Goal: Task Accomplishment & Management: Manage account settings

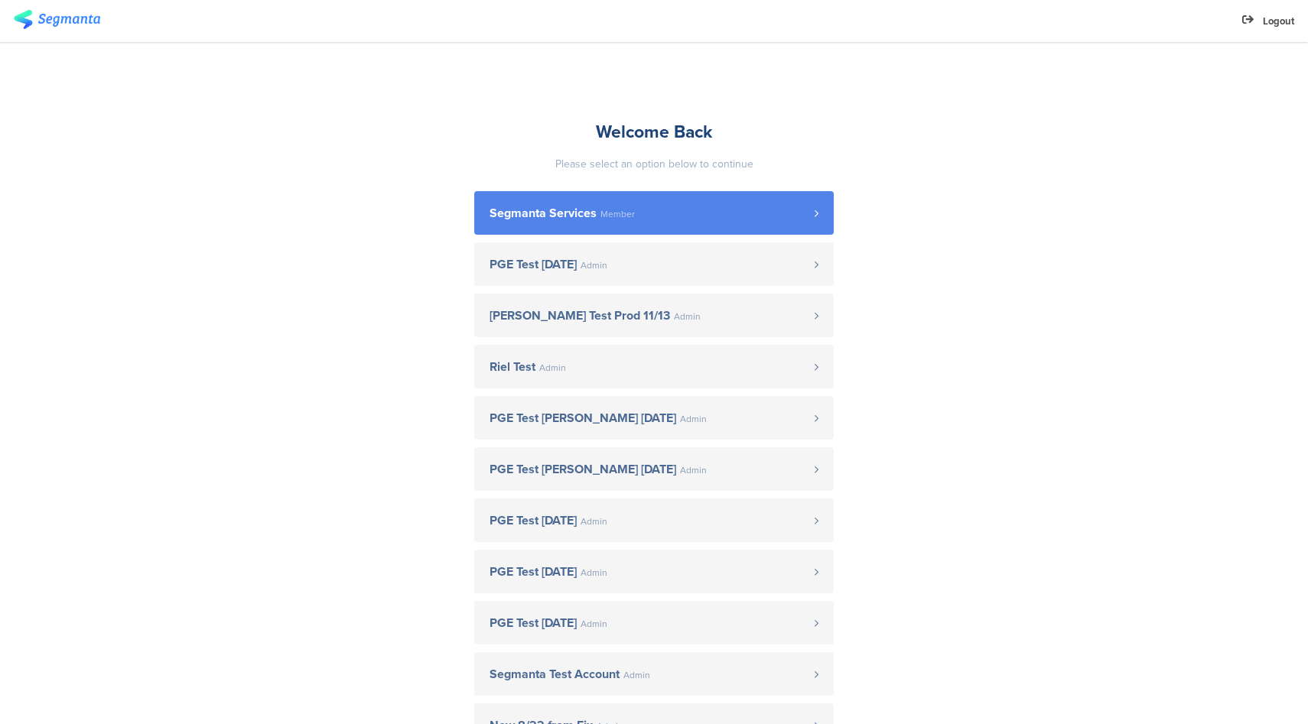
click at [535, 201] on link "Segmanta Services Member" at bounding box center [654, 213] width 360 height 44
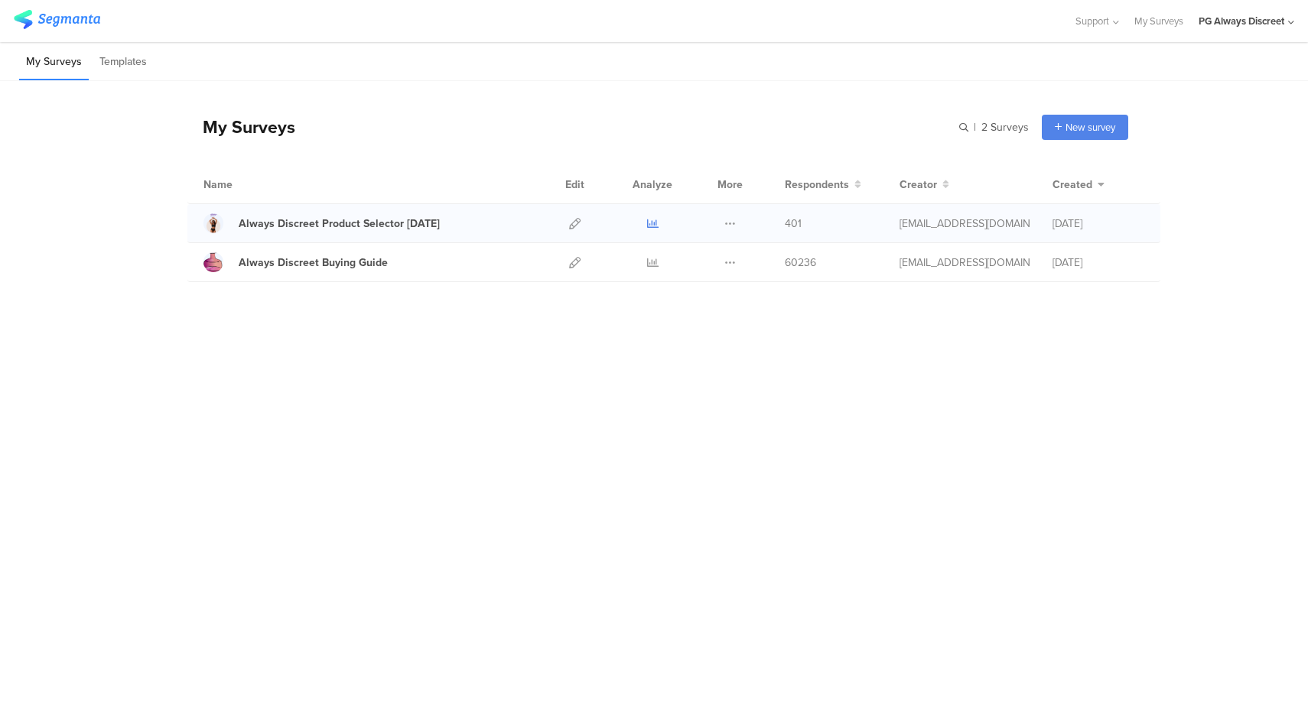
click at [652, 226] on icon at bounding box center [652, 223] width 11 height 11
click at [574, 222] on icon at bounding box center [574, 223] width 11 height 11
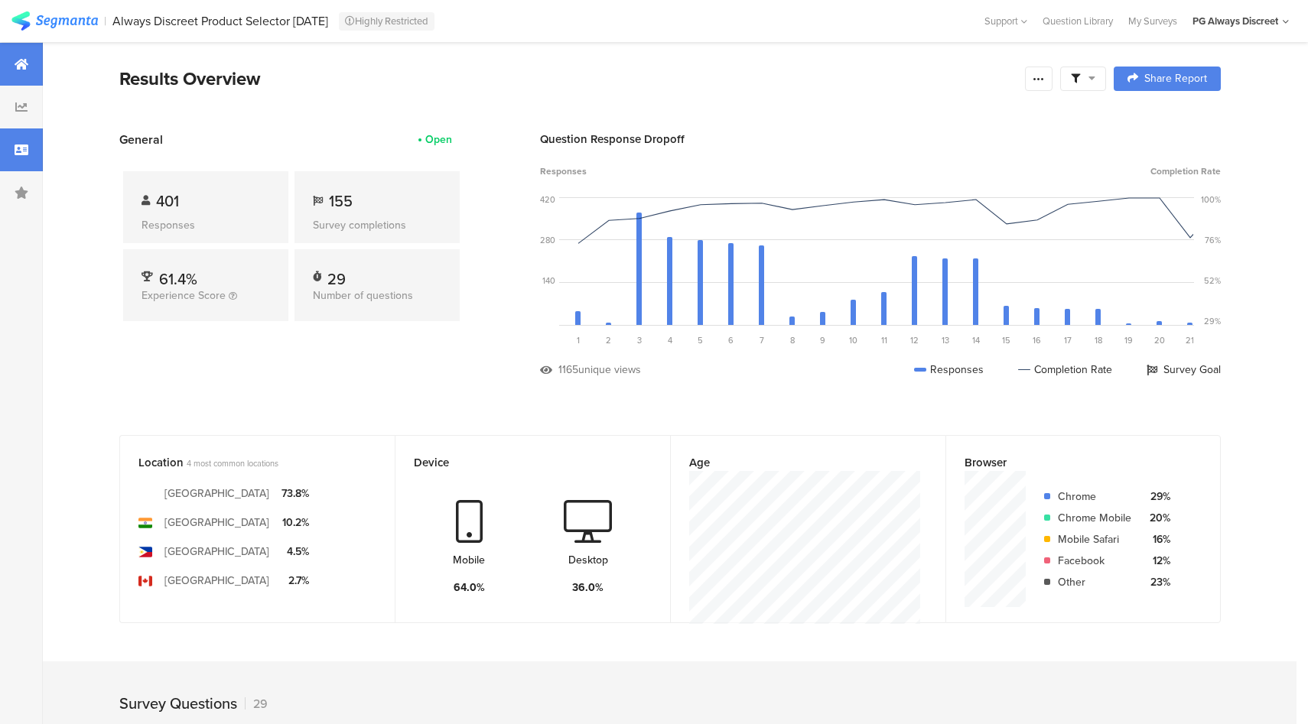
click at [18, 135] on div at bounding box center [21, 150] width 43 height 43
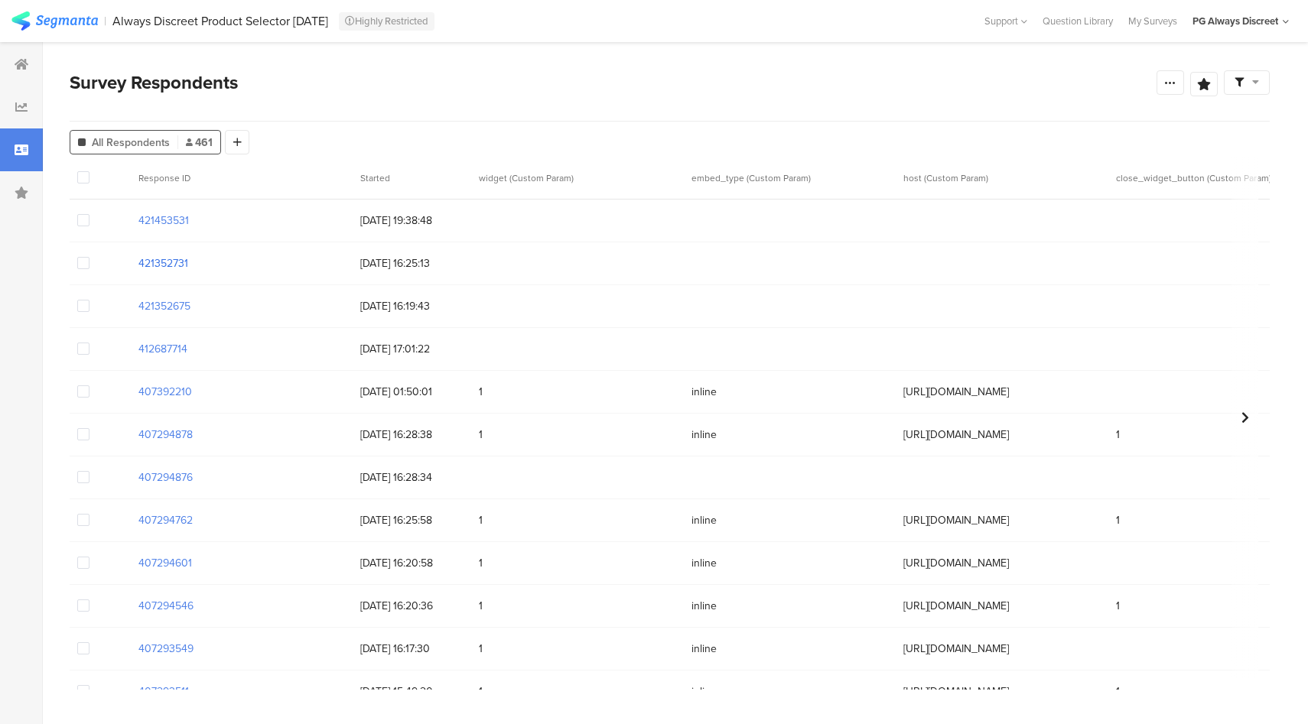
click at [159, 262] on section "421352731" at bounding box center [163, 263] width 50 height 16
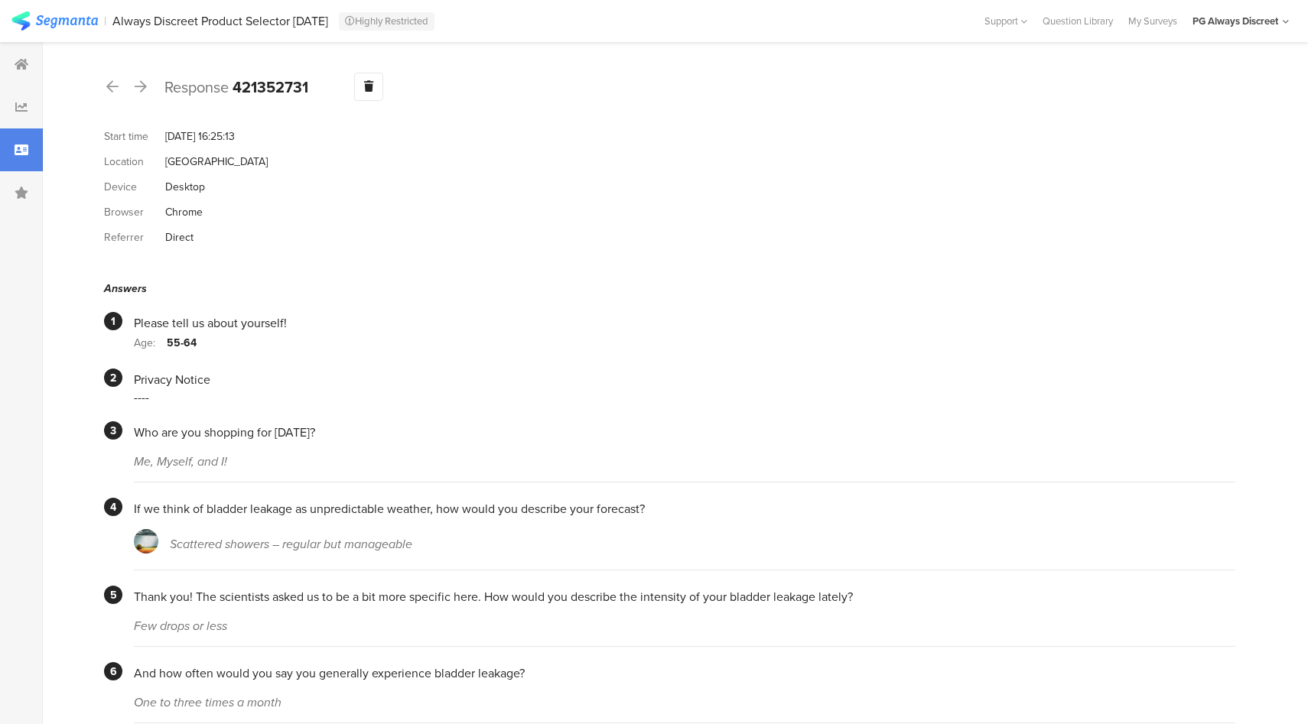
click at [15, 144] on icon at bounding box center [22, 150] width 14 height 12
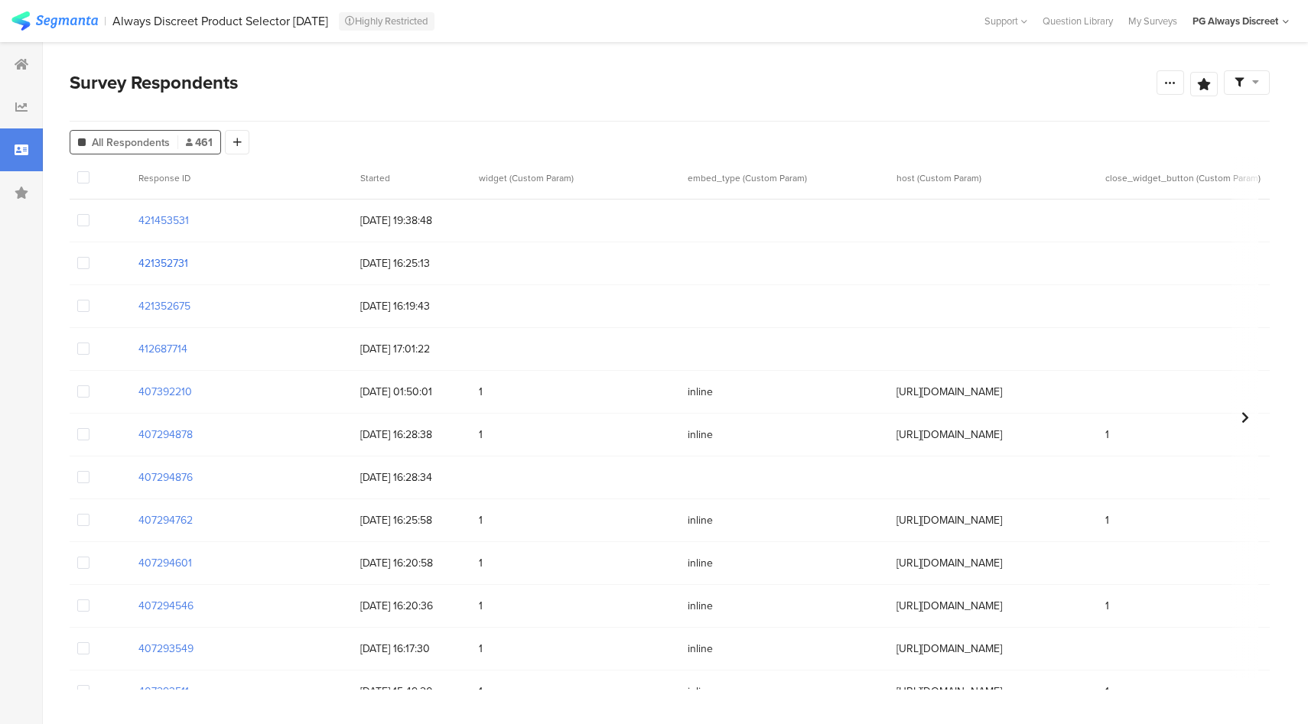
click at [164, 264] on section "421352731" at bounding box center [163, 263] width 50 height 16
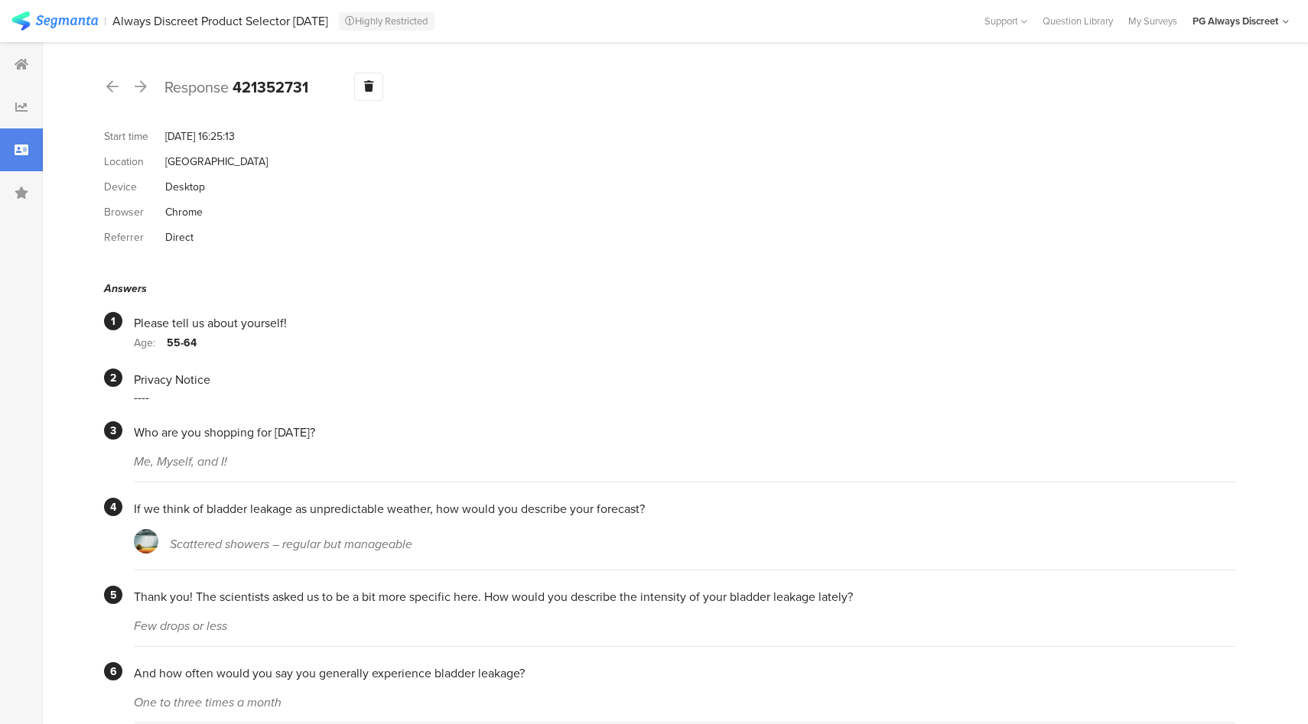
click at [288, 89] on b "421352731" at bounding box center [271, 87] width 76 height 23
copy b "421352731"
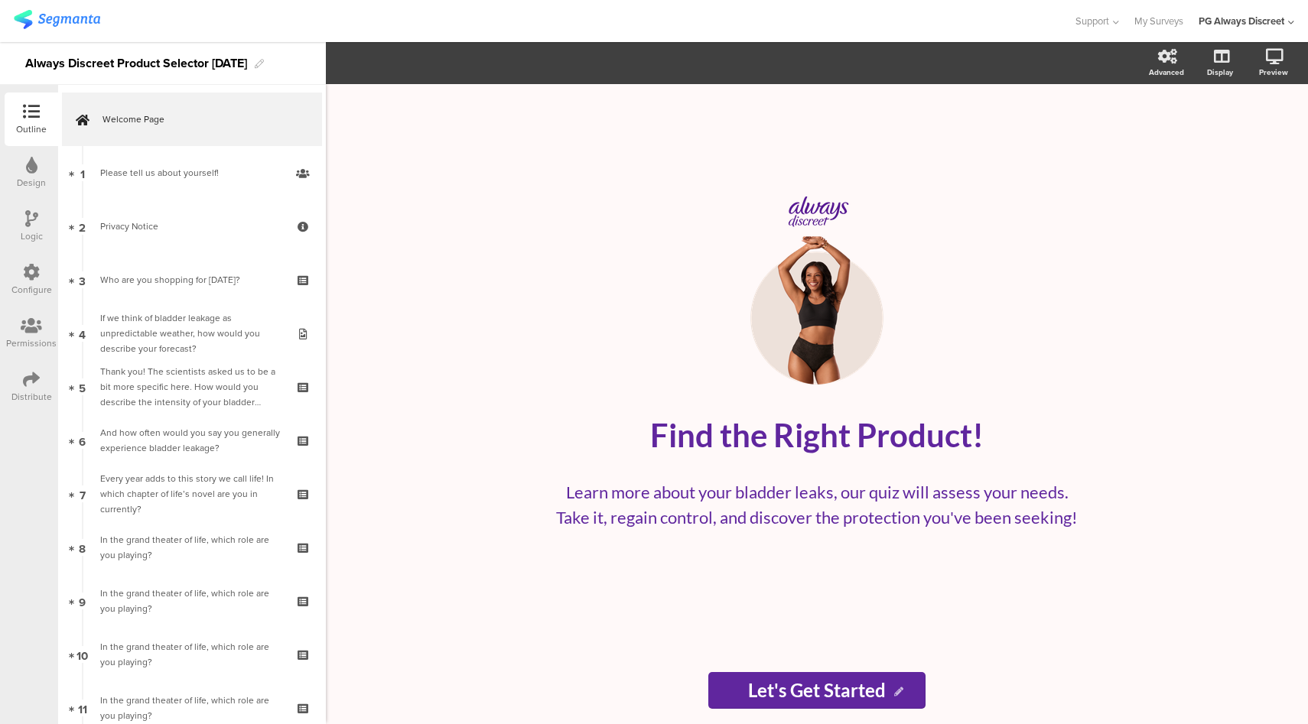
click at [34, 278] on icon at bounding box center [31, 272] width 17 height 17
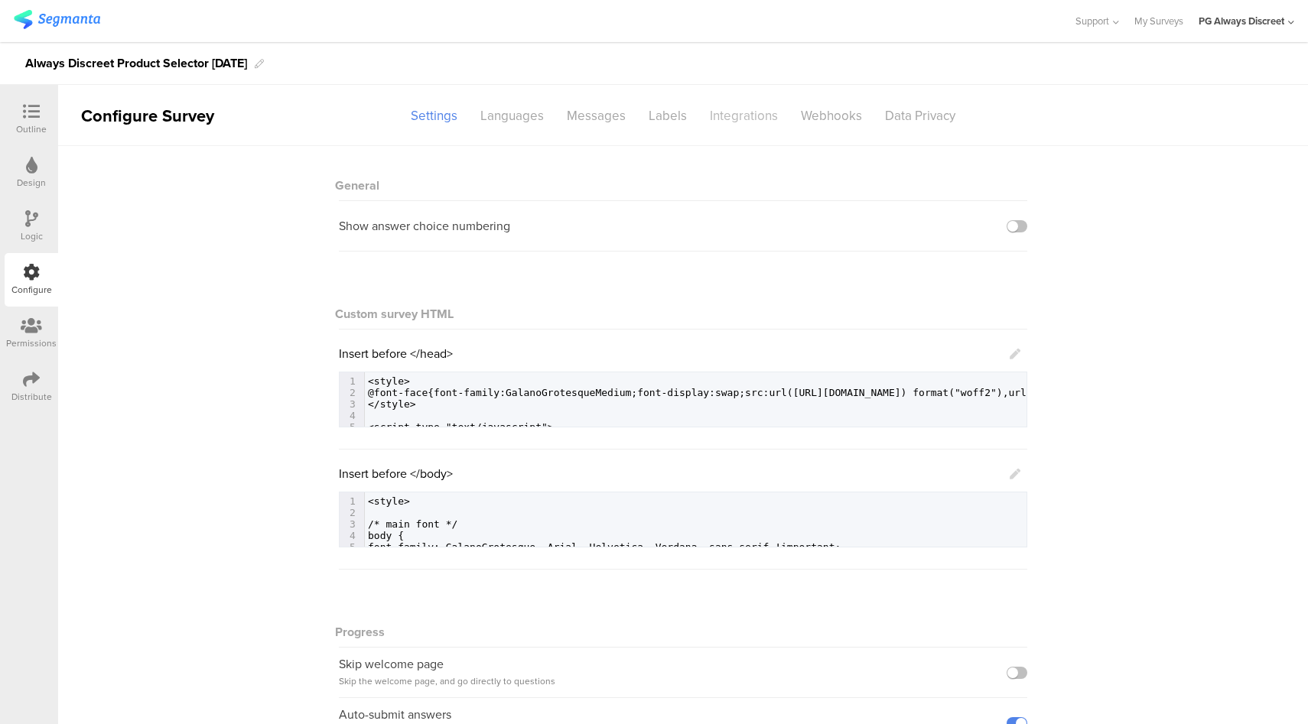
click at [747, 119] on div "Integrations" at bounding box center [743, 116] width 91 height 27
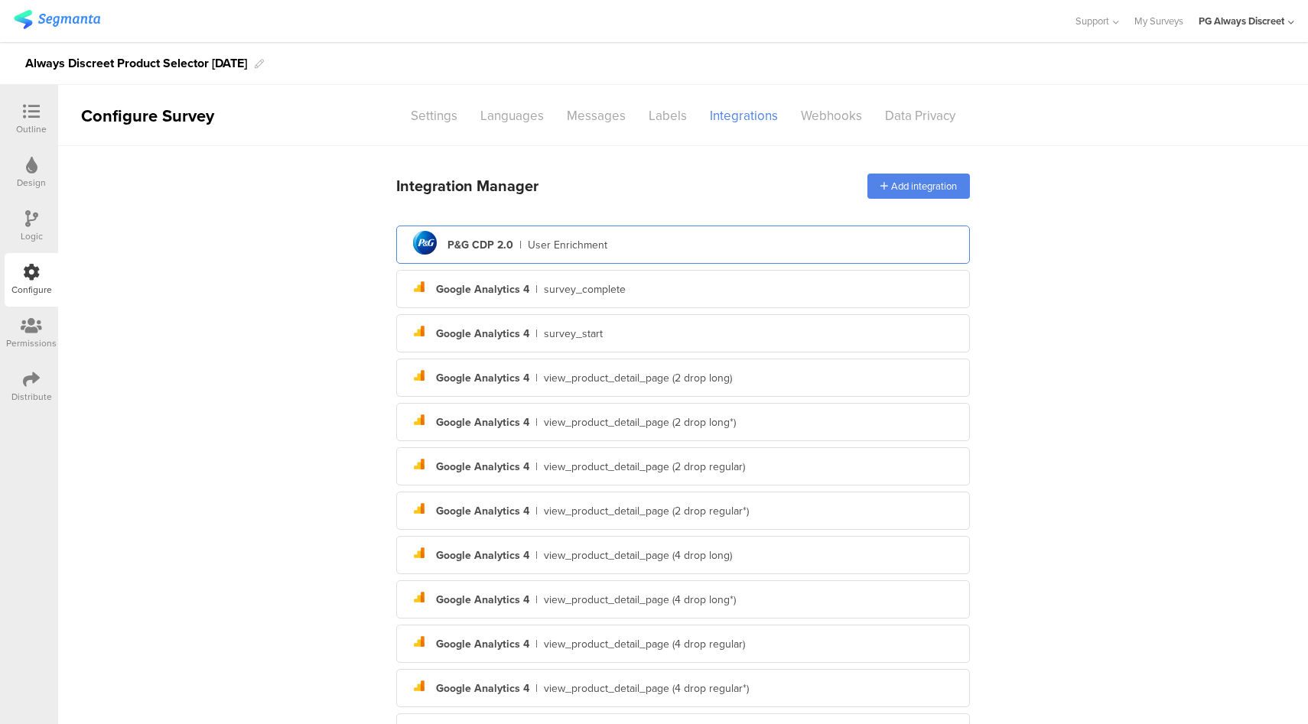
click at [645, 249] on div "pg logo P&G CDP 2.0 | User Enrichment" at bounding box center [682, 244] width 549 height 37
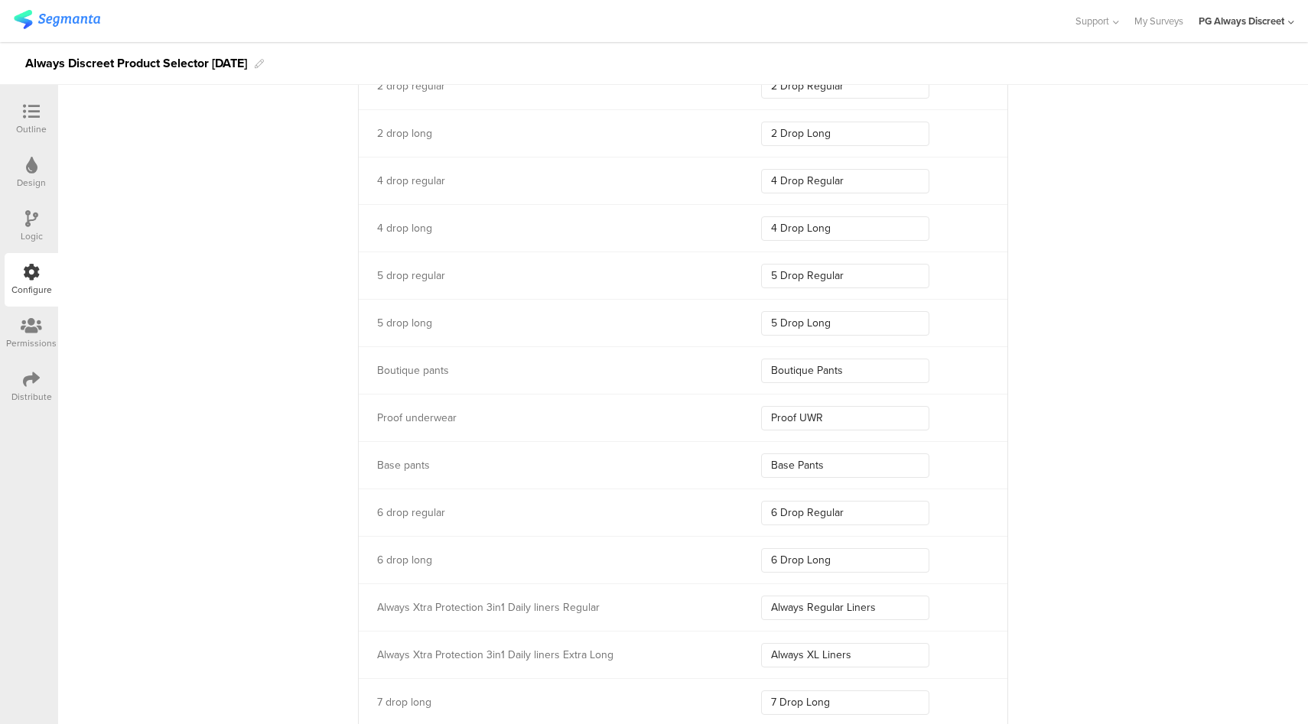
scroll to position [8843, 0]
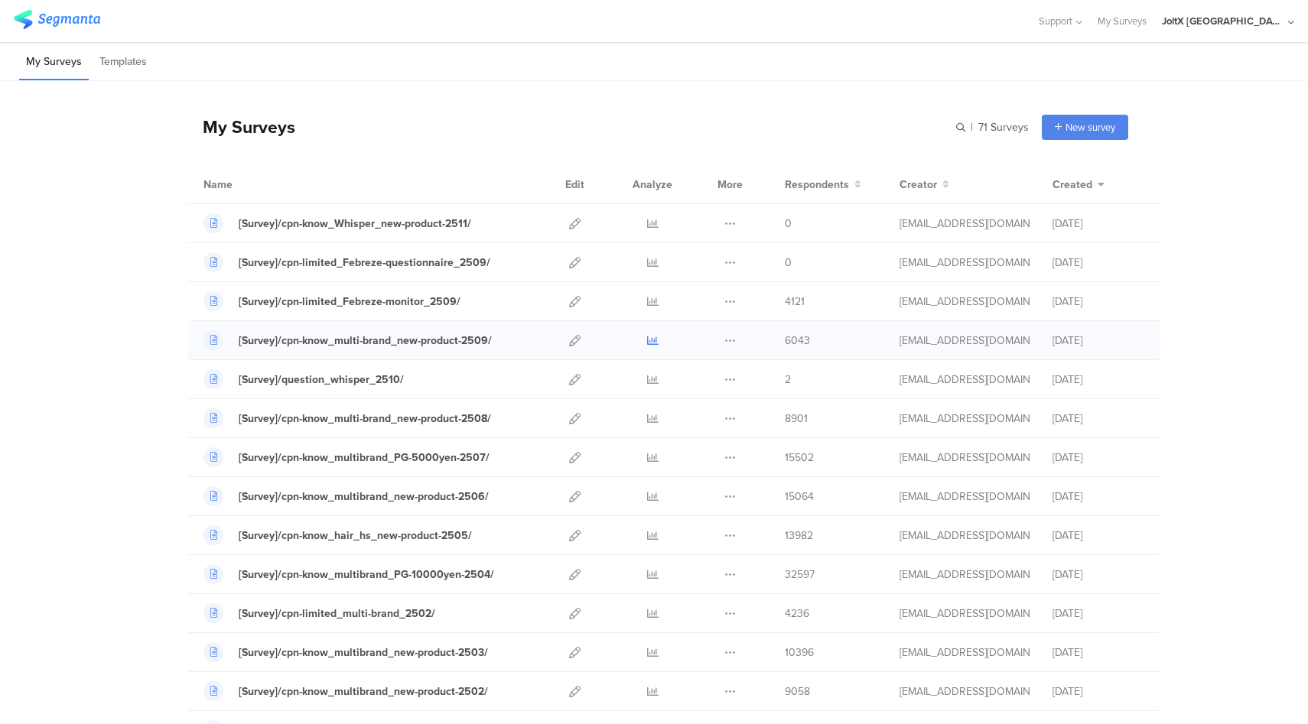
click at [651, 337] on icon at bounding box center [652, 340] width 11 height 11
click at [1251, 16] on div "JoltX Japan" at bounding box center [1223, 21] width 122 height 15
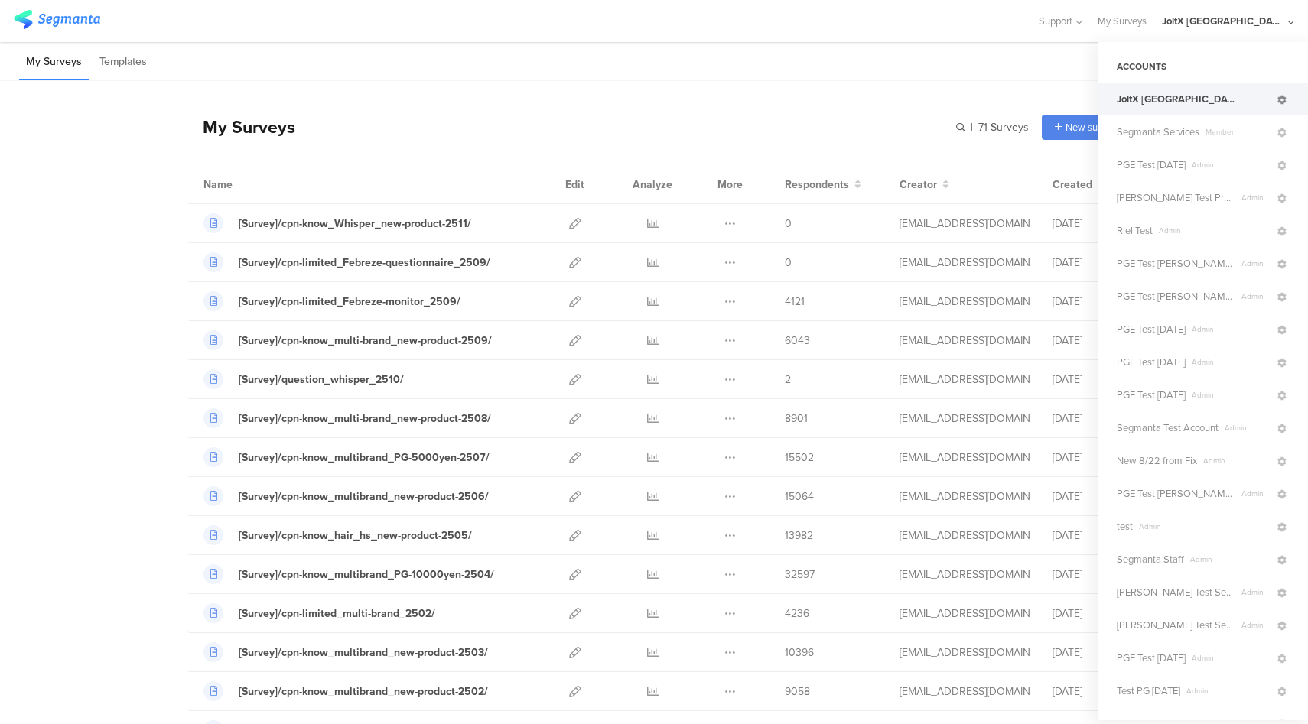
click at [1284, 99] on icon at bounding box center [1281, 100] width 9 height 9
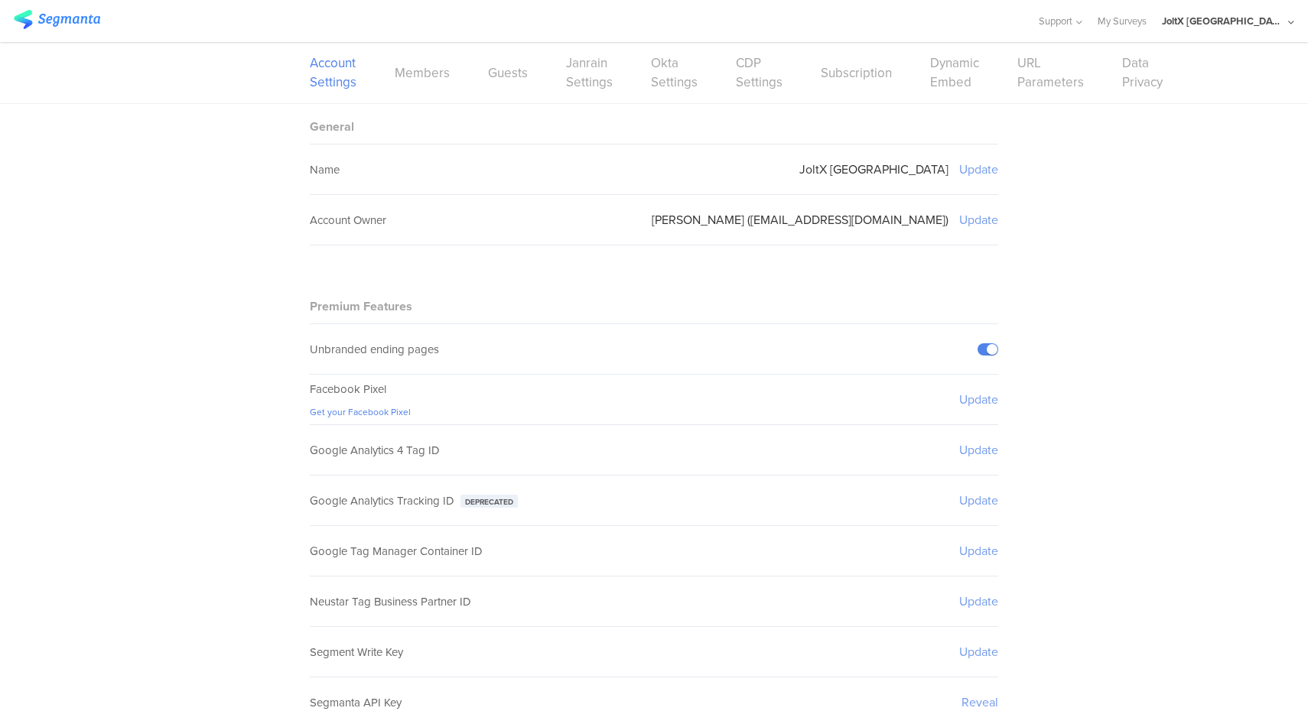
click at [648, 78] on div "Account Settings Members Guests Janrain Settings Okta Settings CDP Settings Sub…" at bounding box center [654, 72] width 688 height 61
click at [740, 80] on link "CDP Settings" at bounding box center [759, 73] width 47 height 38
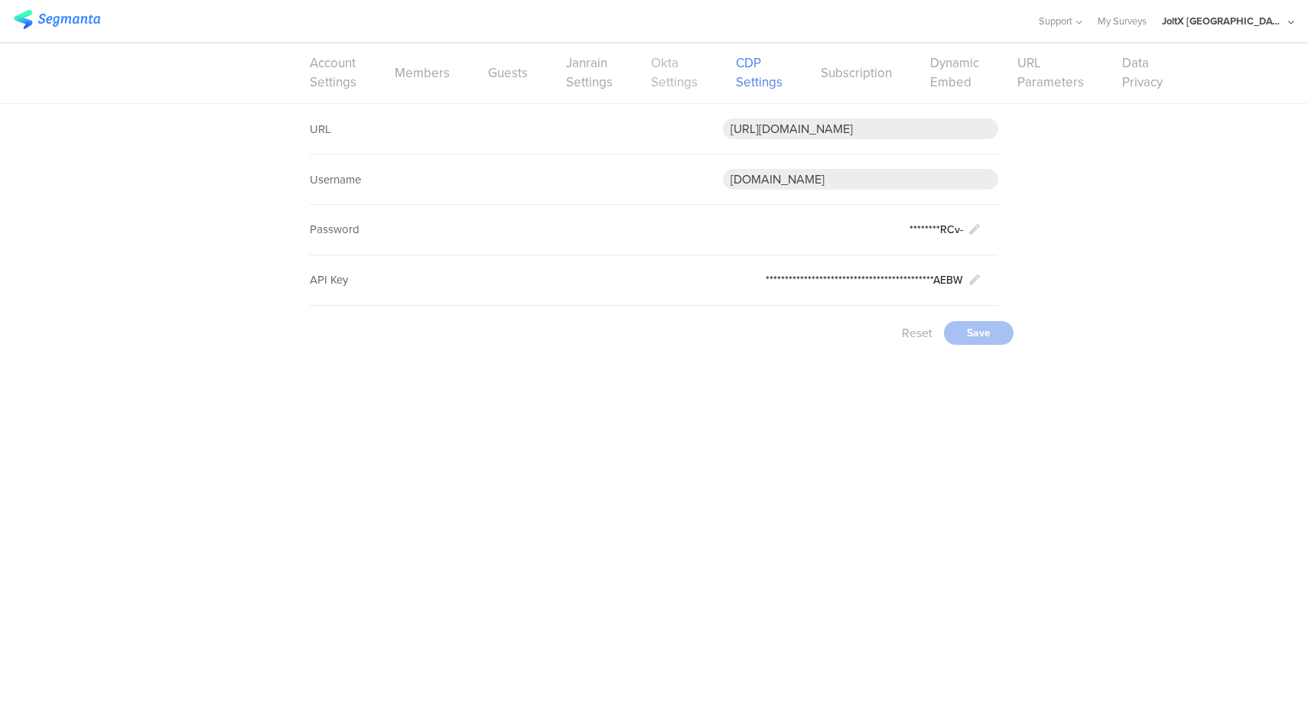
click at [668, 87] on link "Okta Settings" at bounding box center [674, 73] width 47 height 38
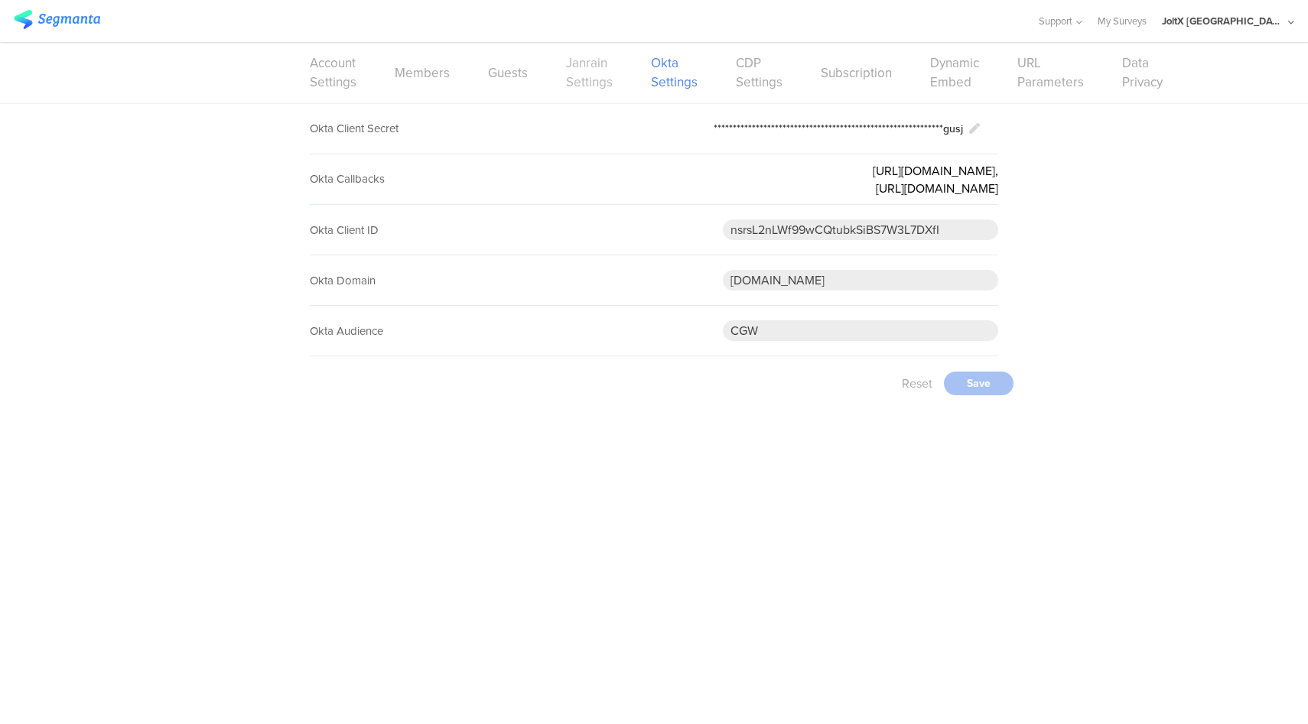
click at [585, 76] on link "Janrain Settings" at bounding box center [589, 73] width 47 height 38
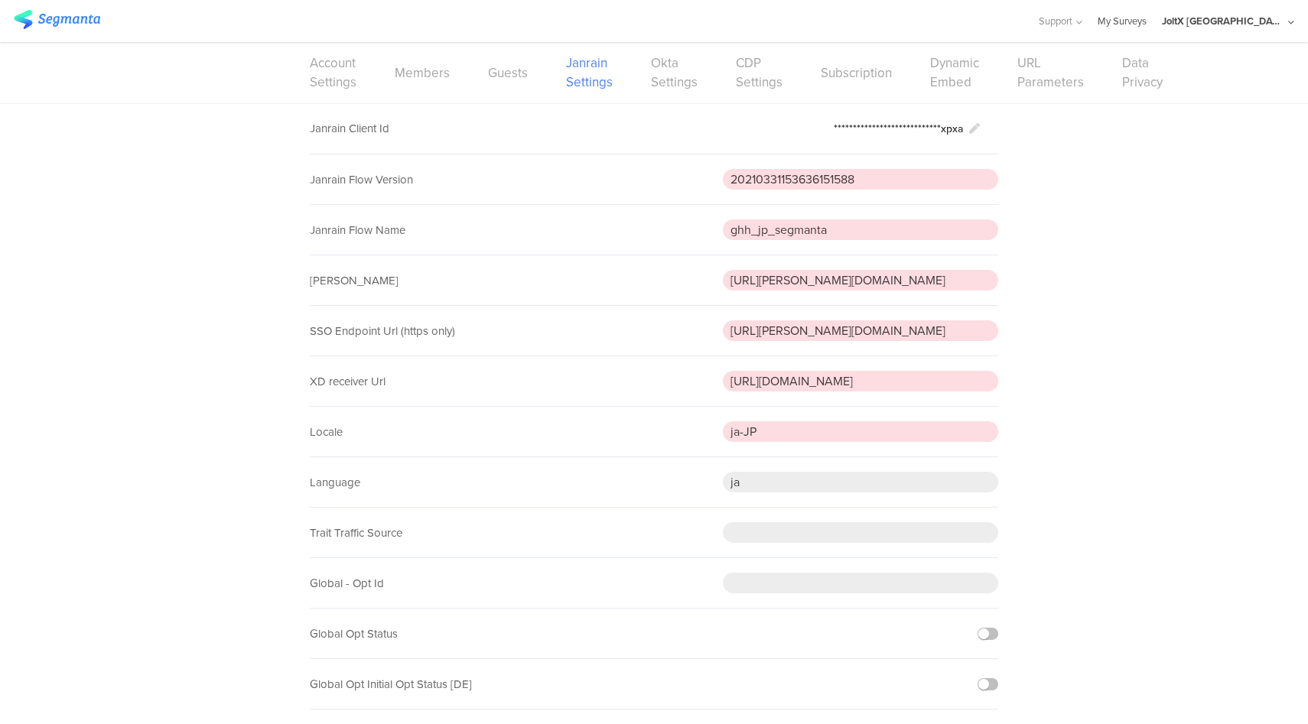
click at [1147, 18] on link "My Surveys" at bounding box center [1122, 21] width 49 height 42
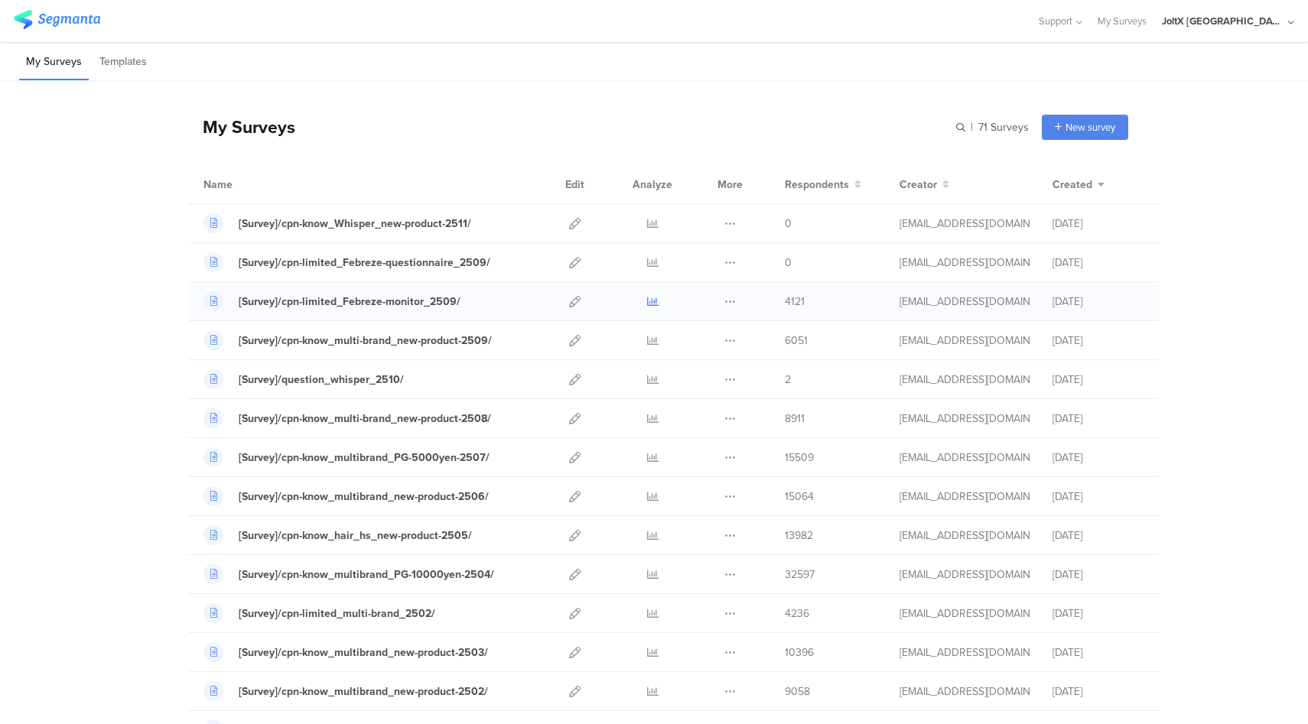
click at [647, 304] on icon at bounding box center [652, 301] width 11 height 11
click at [435, 267] on div "[Survey]/cpn-limited_Febreze-questionnaire_2509/" at bounding box center [365, 263] width 252 height 16
click at [412, 307] on div "[Survey]/cpn-limited_Febreze-monitor_2509/" at bounding box center [350, 302] width 222 height 16
click at [577, 337] on icon at bounding box center [574, 340] width 11 height 11
click at [574, 303] on icon at bounding box center [574, 301] width 11 height 11
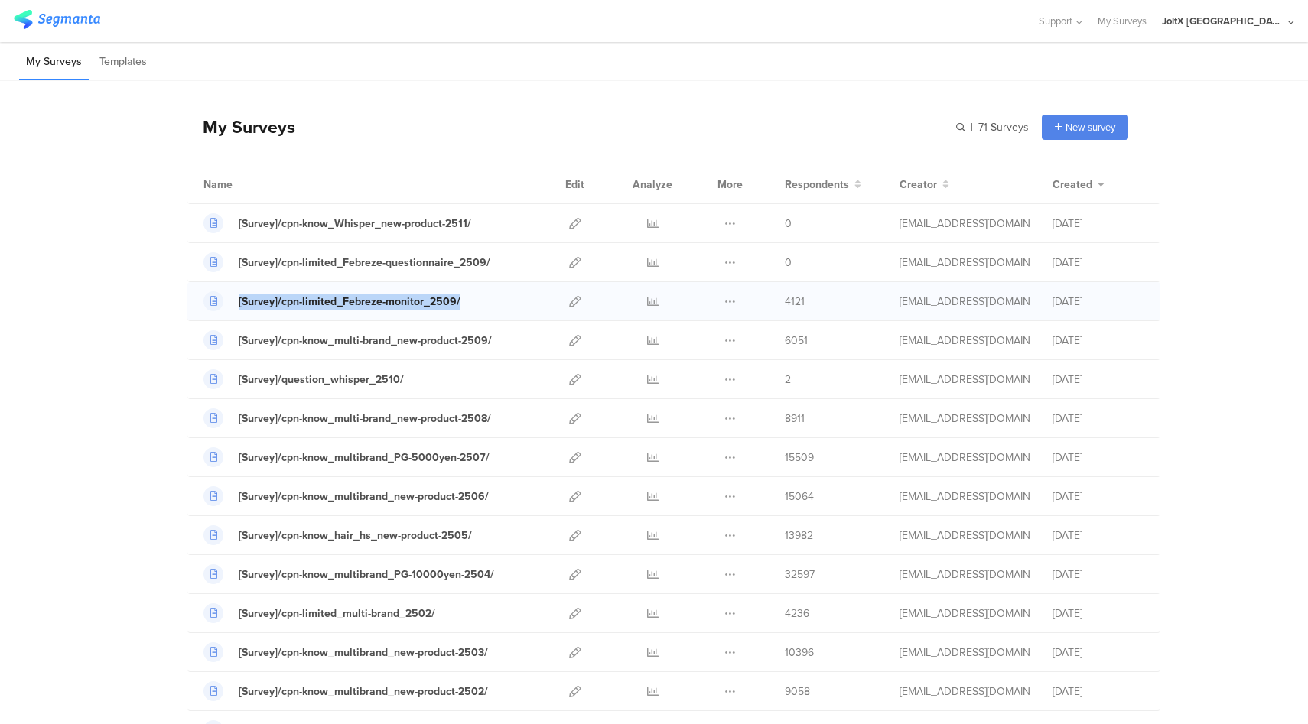
drag, startPoint x: 464, startPoint y: 302, endPoint x: 213, endPoint y: 298, distance: 250.2
click at [213, 298] on div "[Survey]/cpn-limited_Febreze-monitor_2509/" at bounding box center [369, 301] width 332 height 20
copy link "[Survey]/cpn-limited_Febreze-monitor_2509/"
drag, startPoint x: 497, startPoint y: 337, endPoint x: 233, endPoint y: 340, distance: 263.9
click at [233, 340] on div "[Survey]/cpn-know_multi-brand_new-product-2509/" at bounding box center [369, 340] width 332 height 20
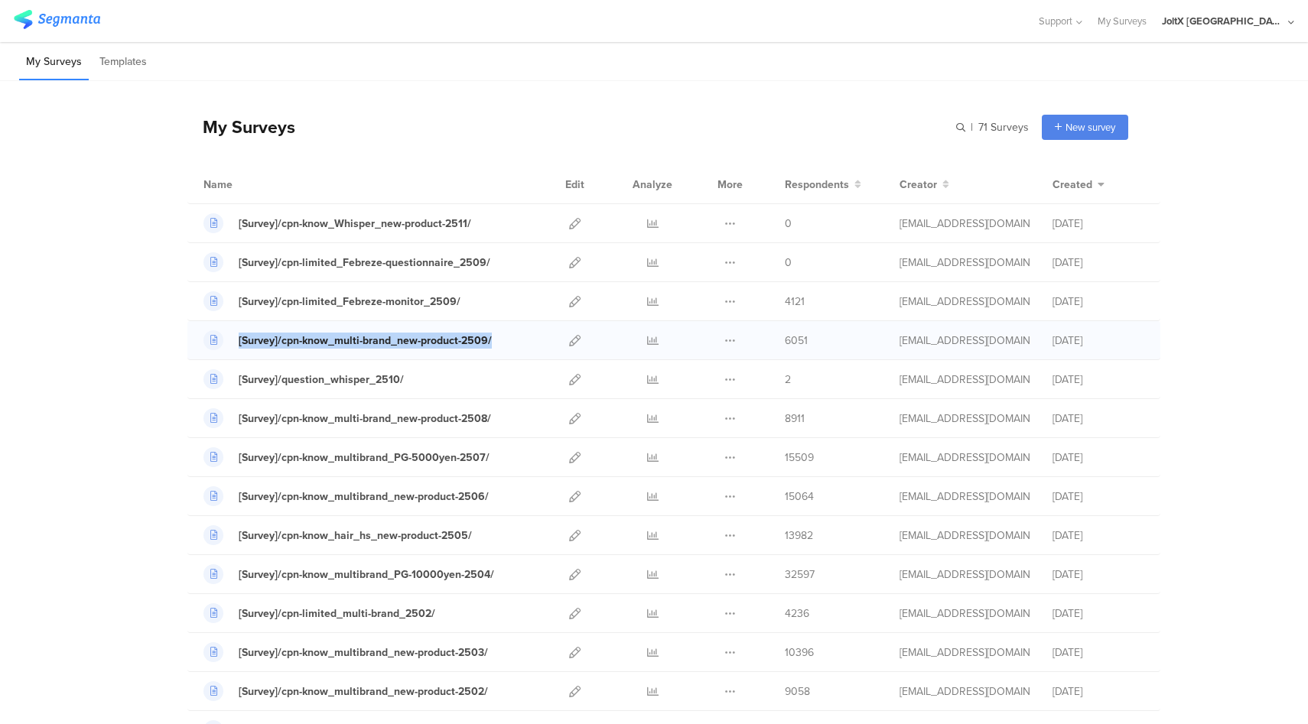
copy link "[Survey]/cpn-know_multi-brand_new-product-2509/"
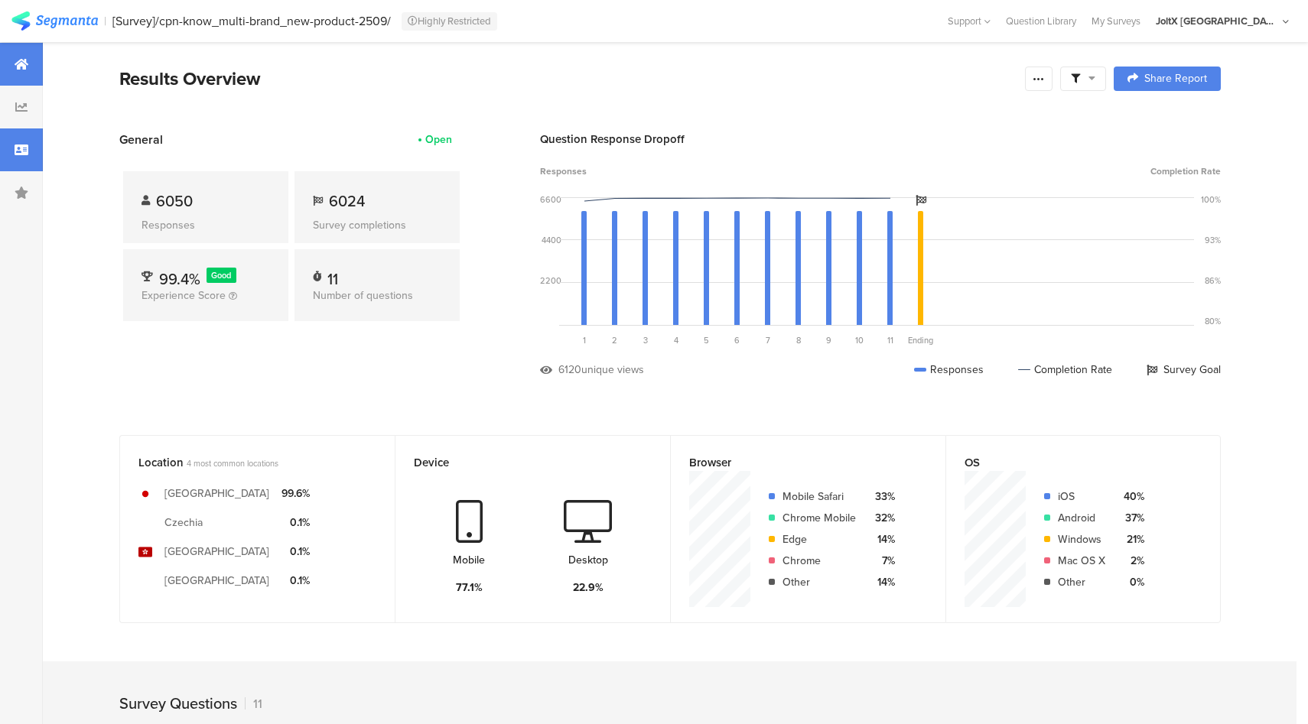
click at [23, 158] on div at bounding box center [21, 150] width 43 height 43
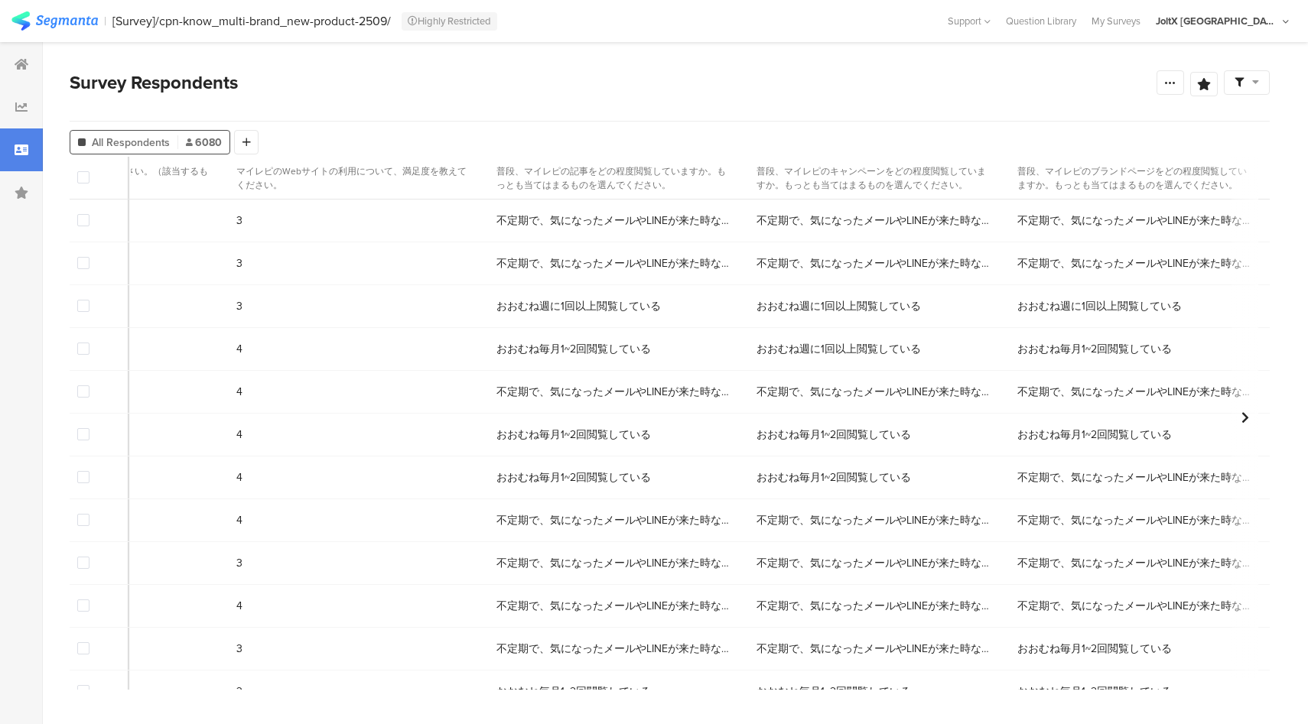
scroll to position [0, 8057]
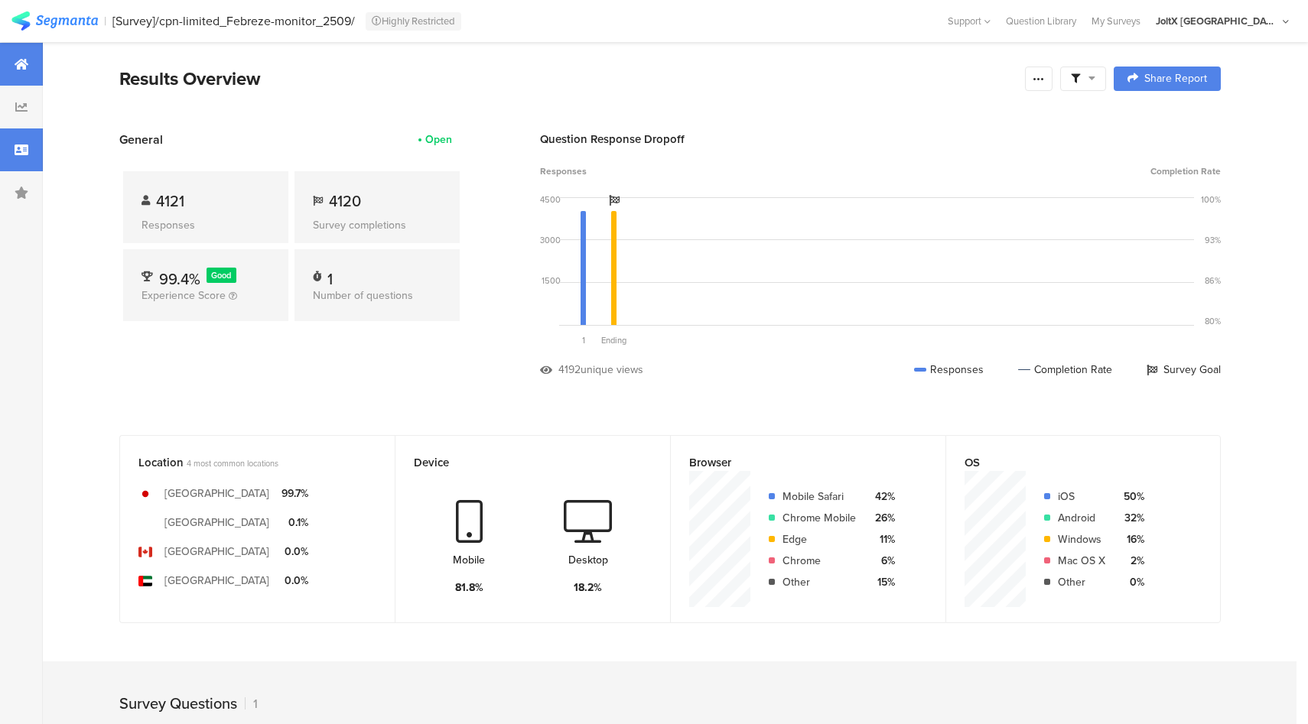
click at [35, 155] on div at bounding box center [21, 150] width 43 height 43
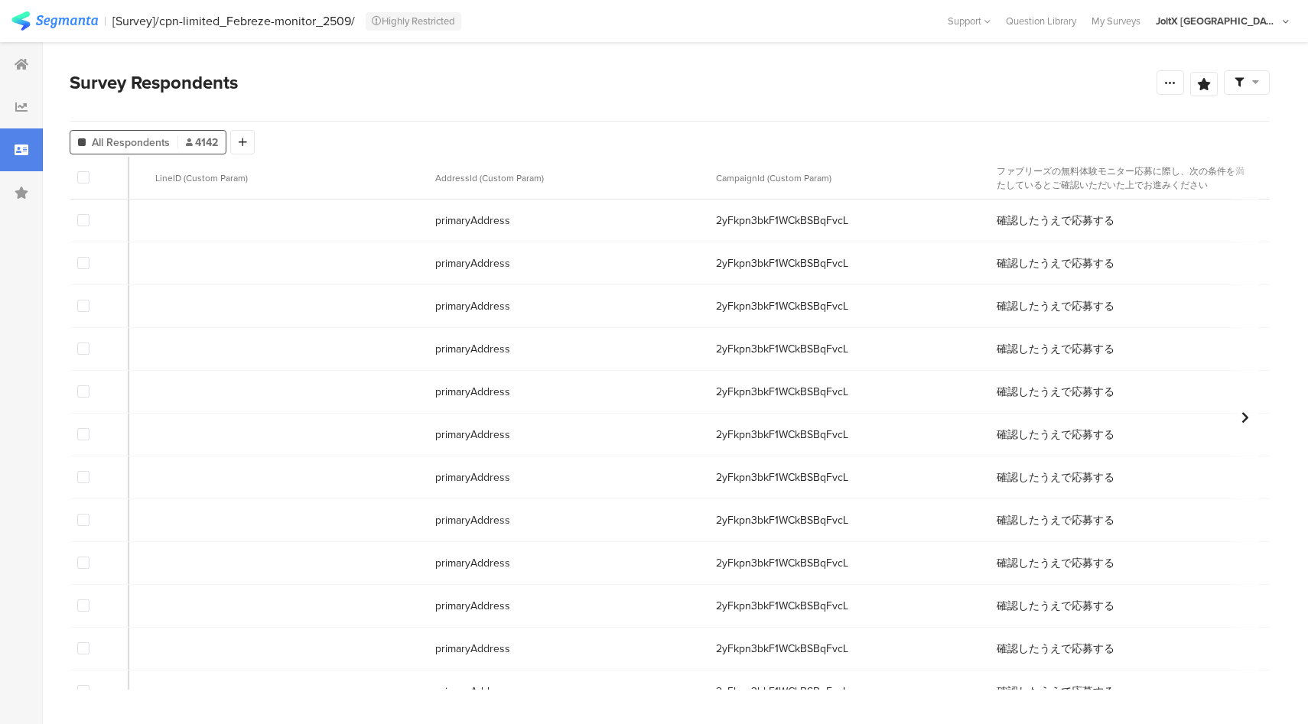
scroll to position [0, 4997]
click at [278, 20] on div "[Survey]/cpn-limited_Febreze-monitor_2509/" at bounding box center [233, 21] width 242 height 15
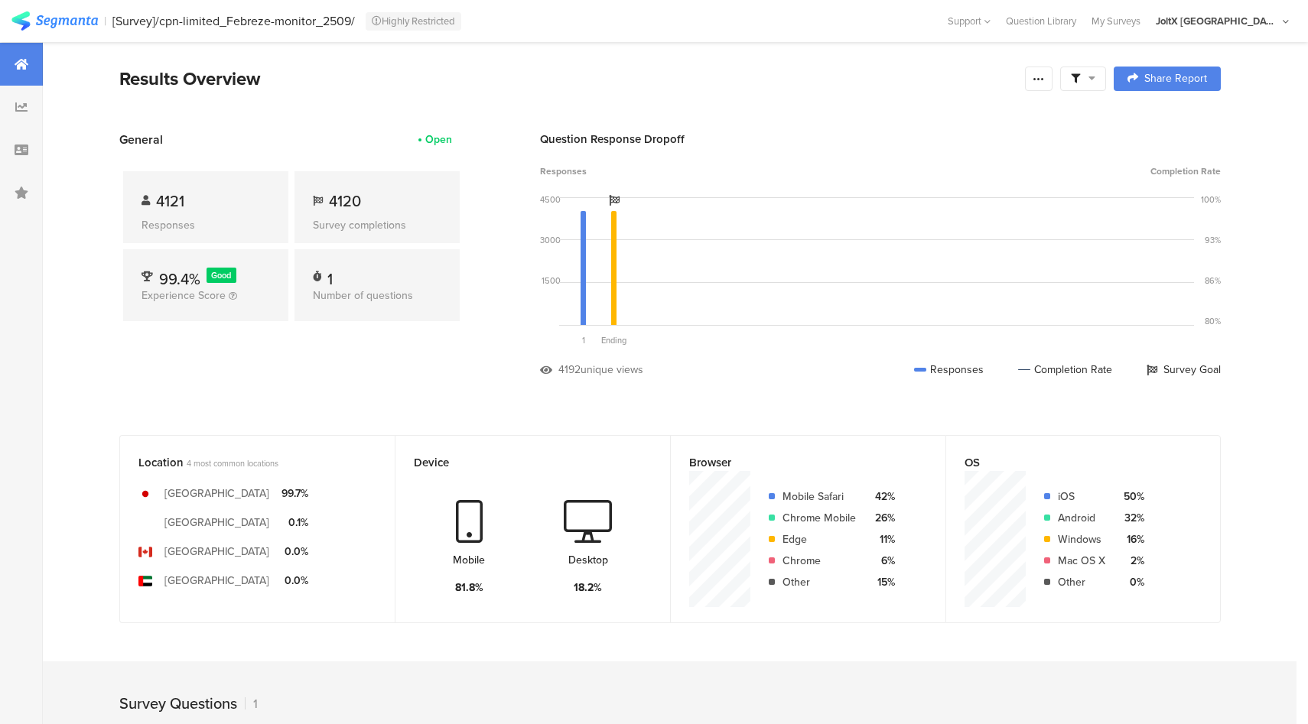
click at [278, 20] on div "[Survey]/cpn-limited_Febreze-monitor_2509/" at bounding box center [233, 21] width 242 height 15
drag, startPoint x: 355, startPoint y: 23, endPoint x: 105, endPoint y: 18, distance: 250.2
click at [105, 18] on section "| [Survey]/cpn-limited_Febreze-monitor_2509/ Highly Restricted Help Center Live…" at bounding box center [654, 21] width 1308 height 42
copy section "| [Survey]/cpn-limited_Febreze-monitor_2509/"
click at [118, 66] on section "Results Overview Confidence Level 95 % Preview survey Edit survey Export Result…" at bounding box center [670, 98] width 1224 height 66
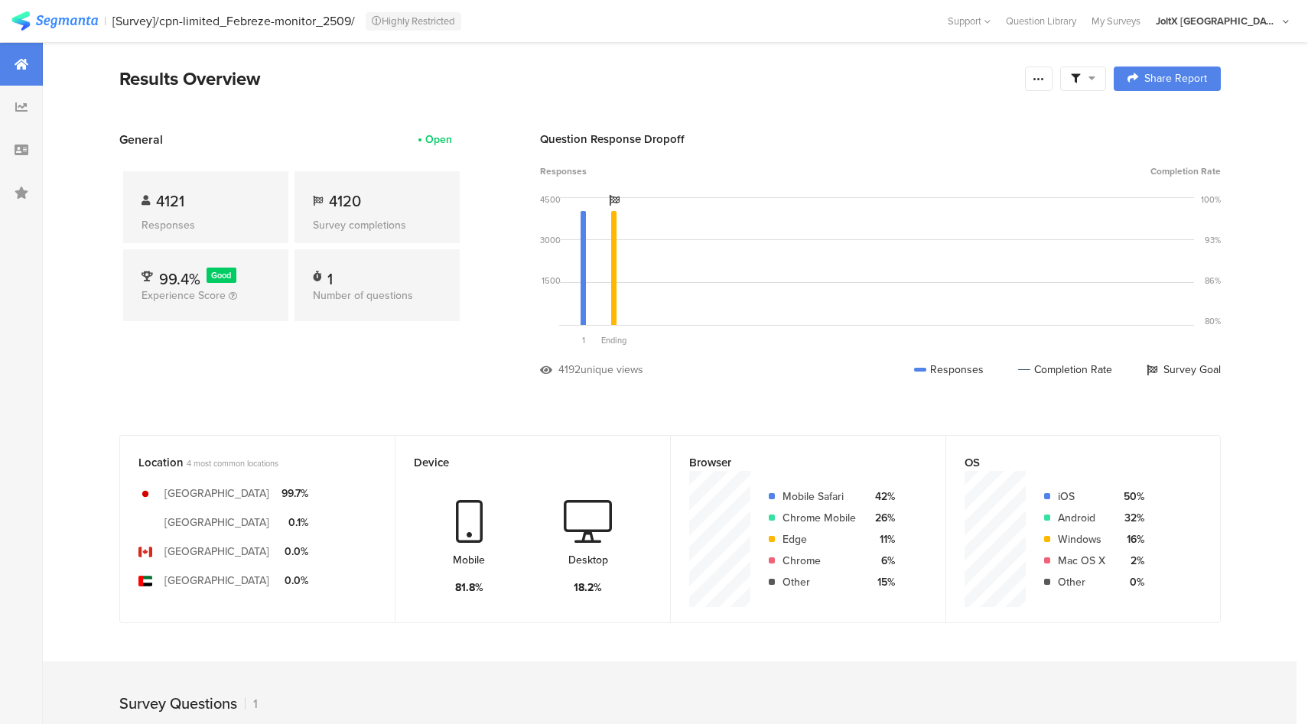
drag, startPoint x: 112, startPoint y: 9, endPoint x: 349, endPoint y: 11, distance: 237.1
click at [349, 11] on section "| [Survey]/cpn-limited_Febreze-monitor_2509/ Highly Restricted Help Center Live…" at bounding box center [654, 21] width 1308 height 42
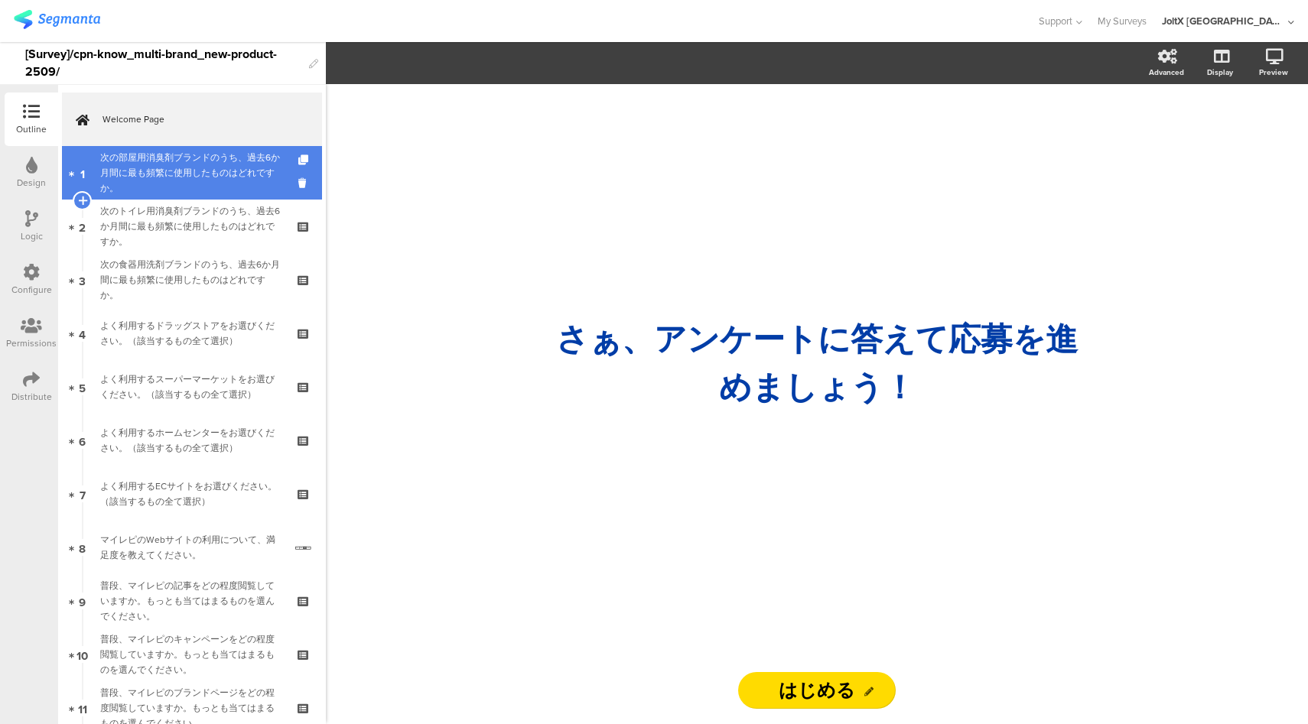
click at [237, 169] on div "次の部屋用消臭剤ブランドのうち、過去6か月間に最も頻繁に使用したものはどれですか。" at bounding box center [191, 173] width 183 height 46
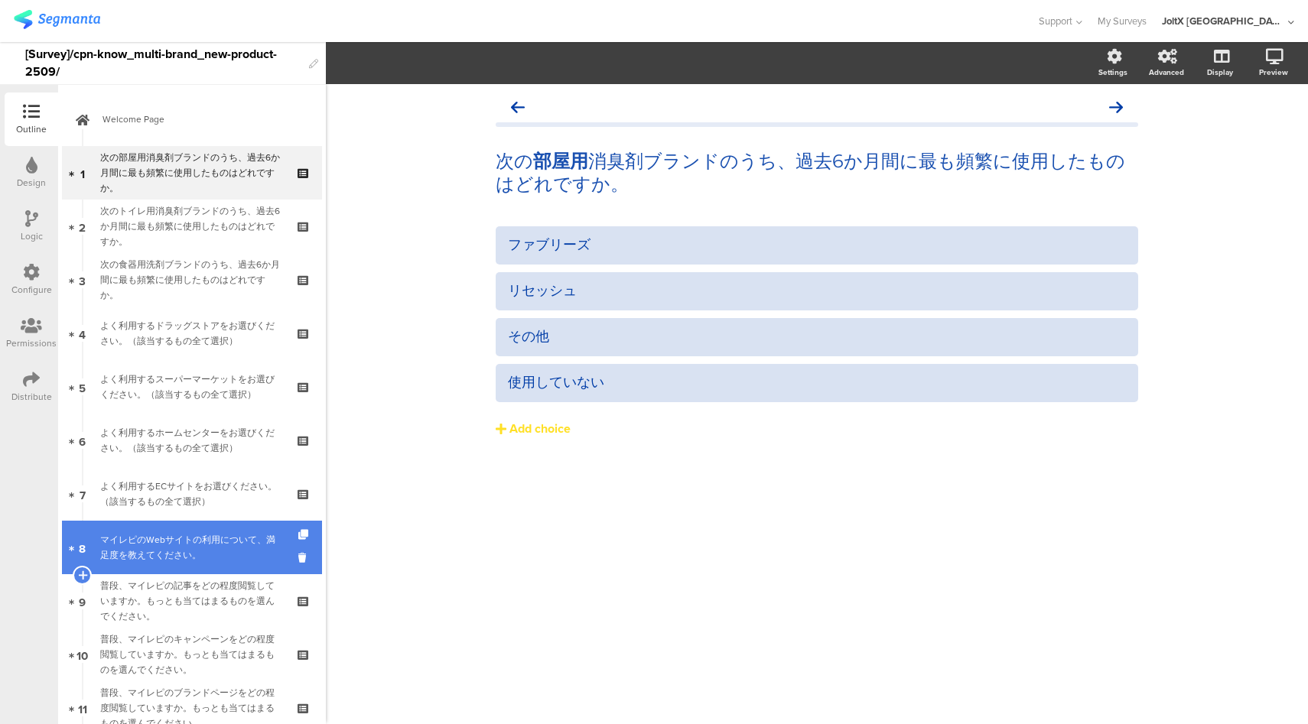
click at [192, 541] on div "マイレピのWebサイトの利用について、満足度を教えてください。" at bounding box center [192, 547] width 184 height 31
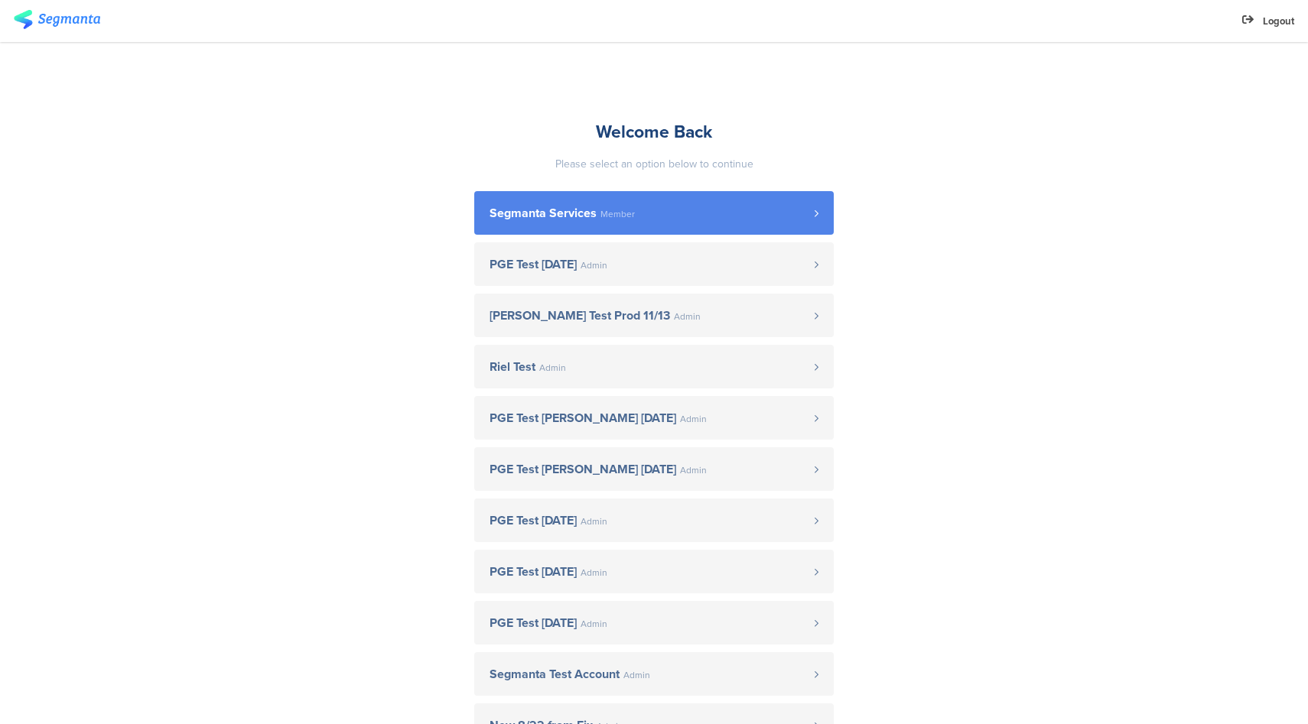
click at [678, 199] on link "Segmanta Services Member" at bounding box center [654, 213] width 360 height 44
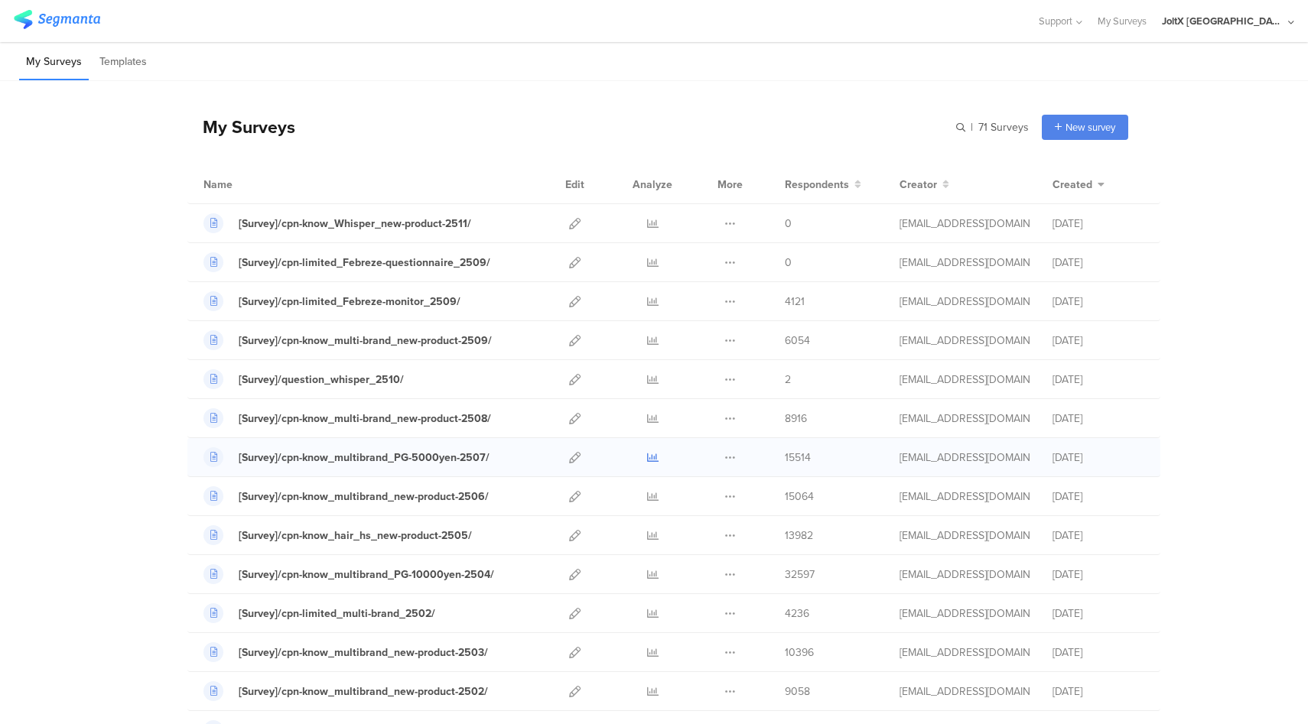
click at [652, 458] on icon at bounding box center [652, 457] width 11 height 11
click at [1269, 19] on div "JoltX [GEOGRAPHIC_DATA]" at bounding box center [1223, 21] width 122 height 15
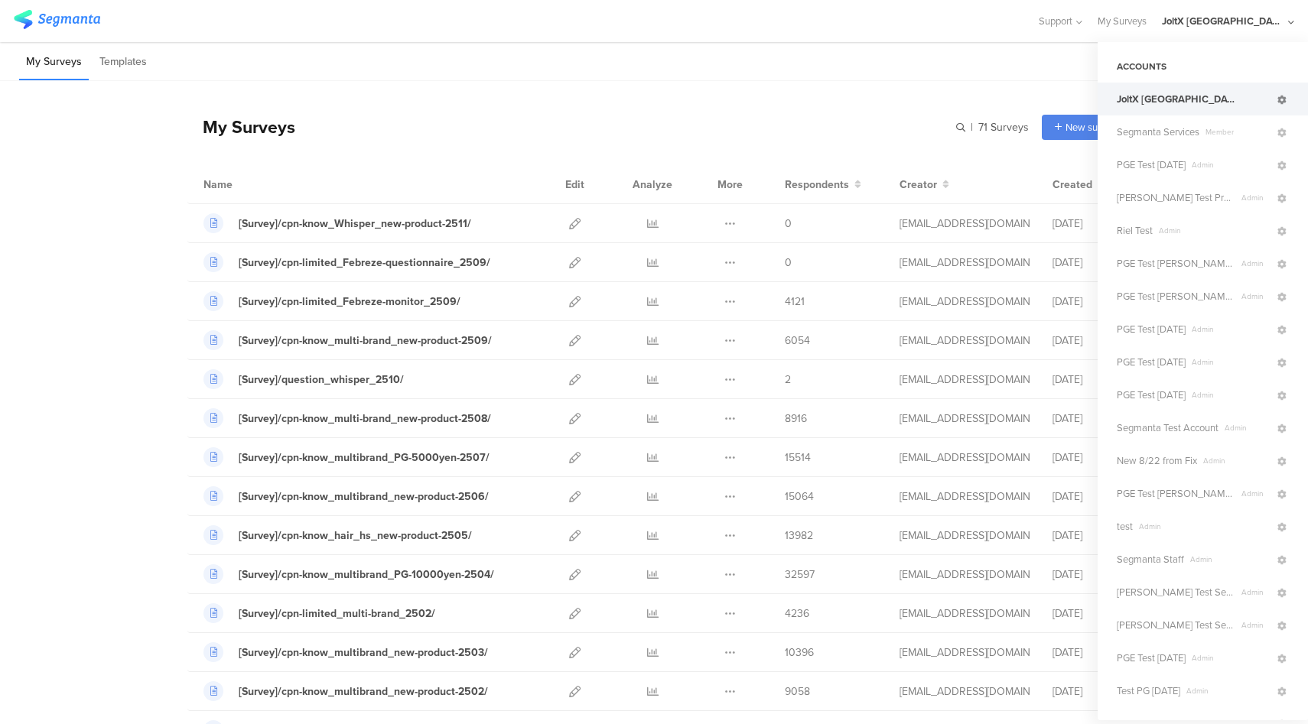
click at [1283, 103] on icon at bounding box center [1281, 100] width 9 height 9
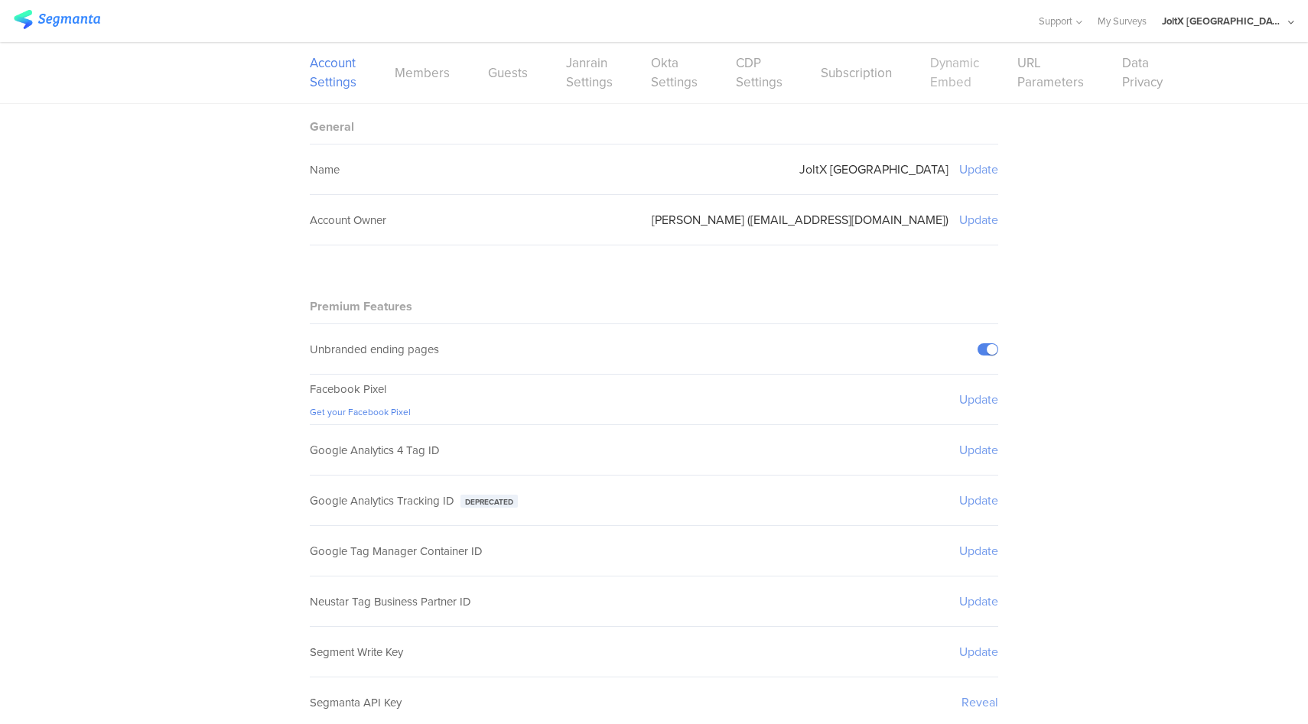
click at [949, 85] on link "Dynamic Embed" at bounding box center [954, 73] width 49 height 38
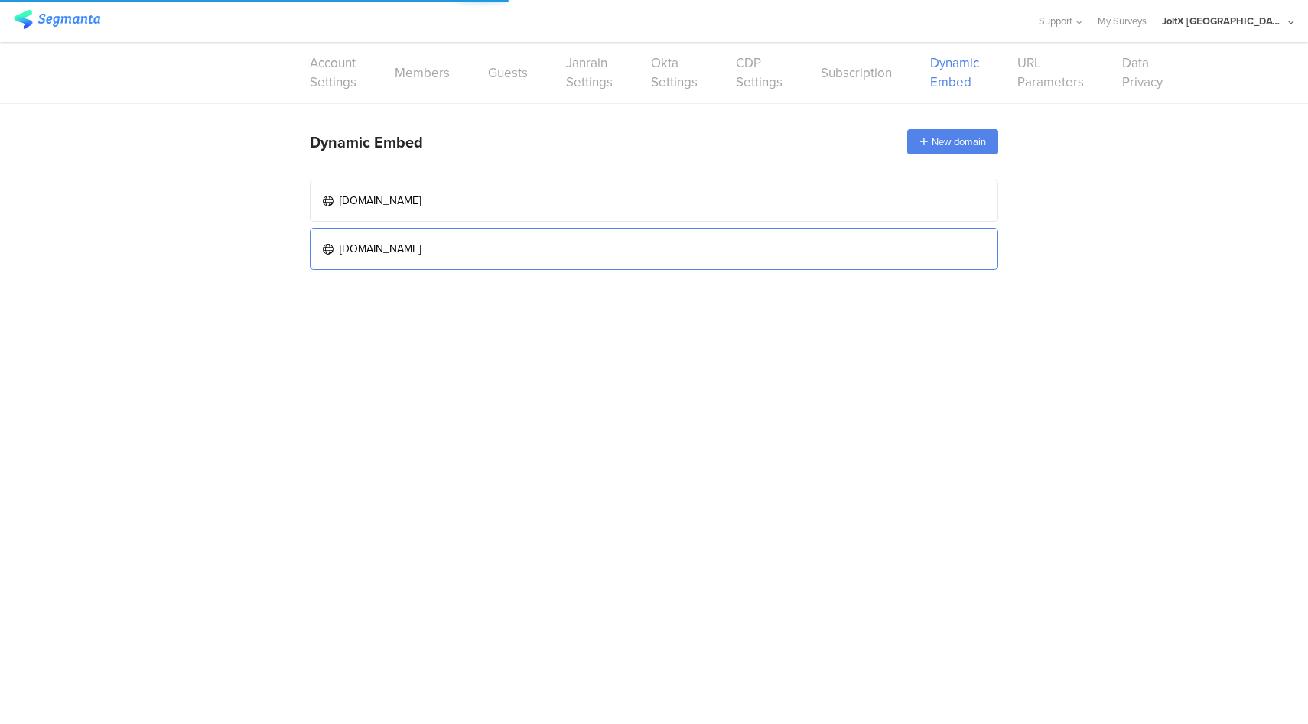
click at [696, 246] on link "www.myrepi.com" at bounding box center [654, 249] width 688 height 42
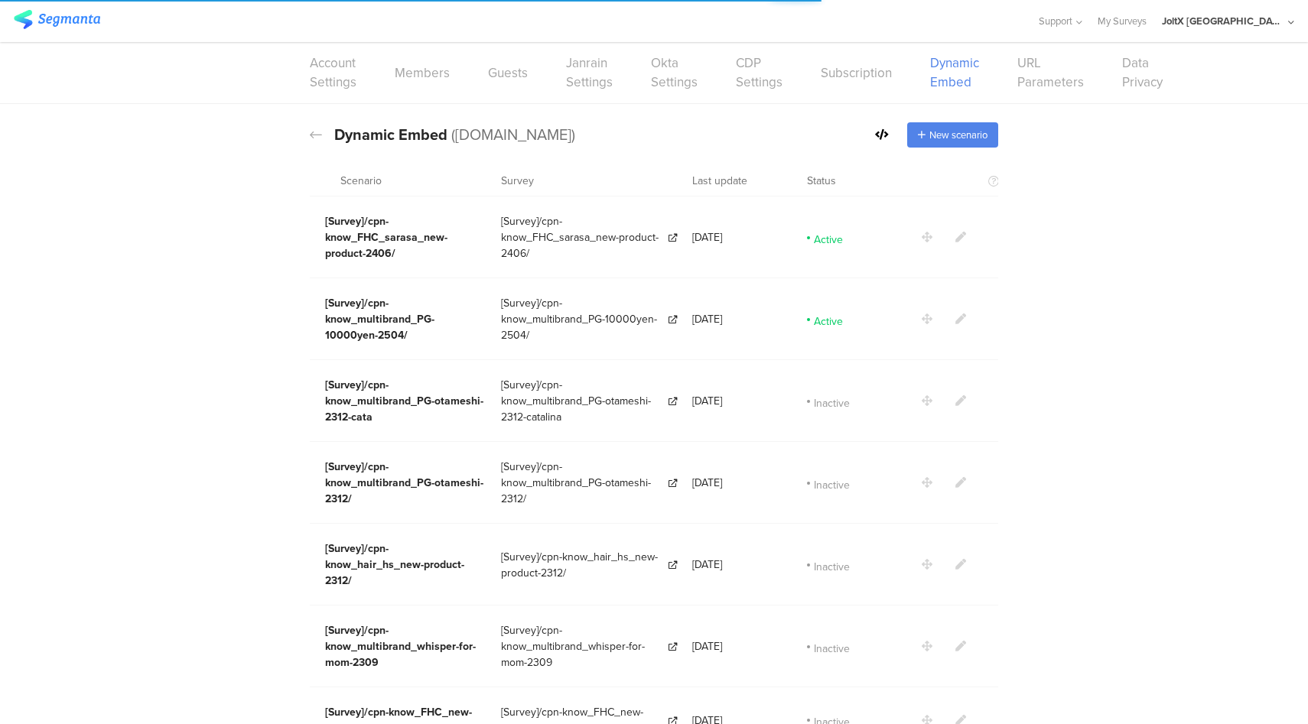
scroll to position [2670, 0]
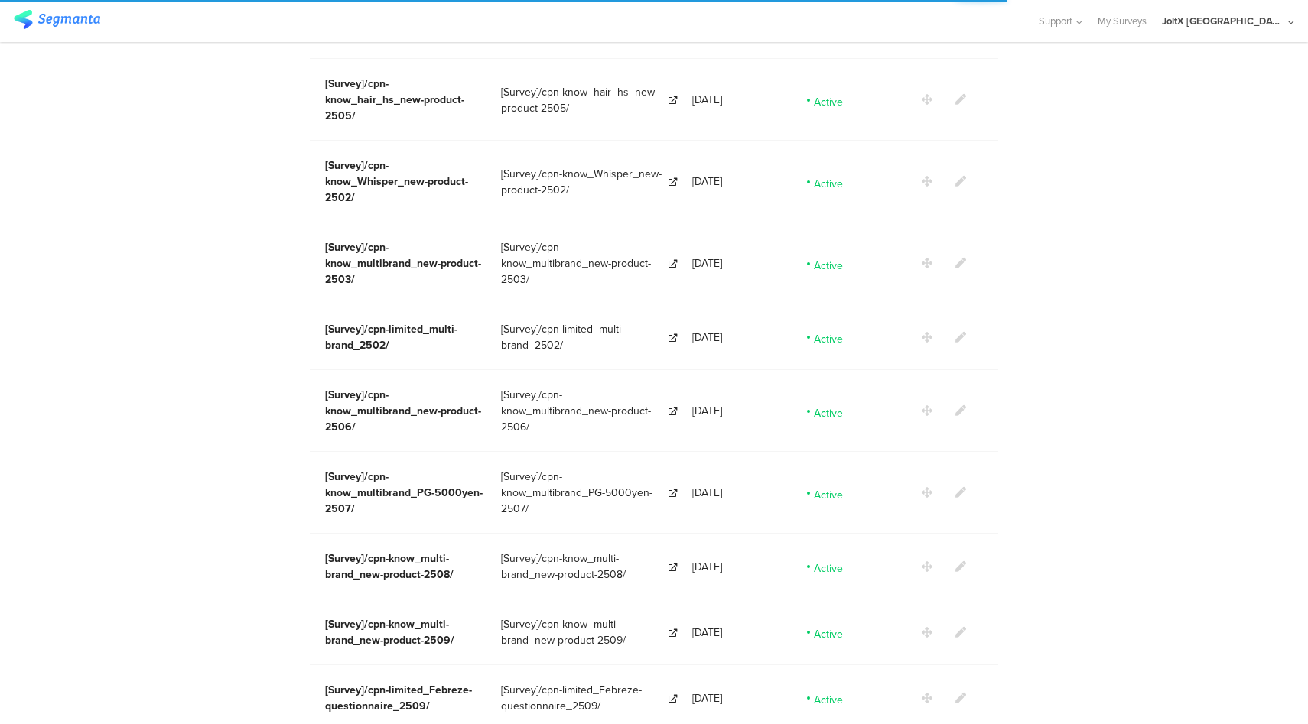
click at [961, 487] on icon at bounding box center [960, 492] width 11 height 11
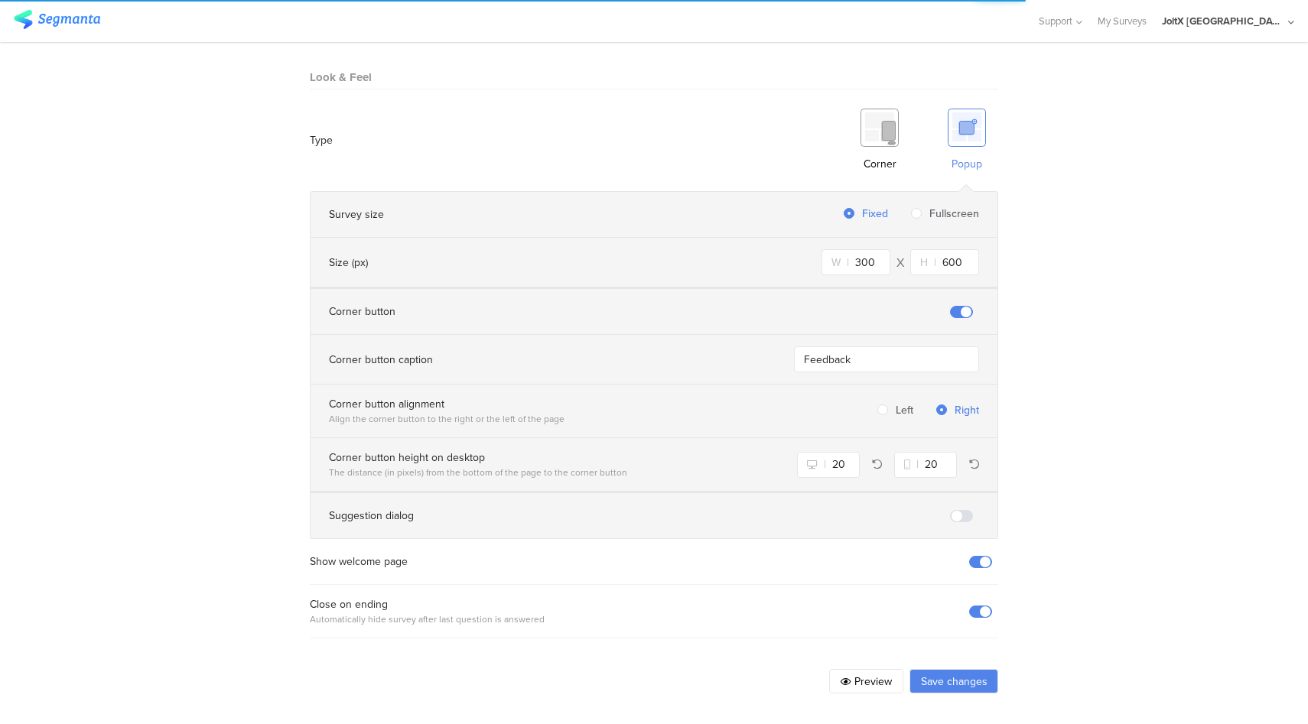
scroll to position [877, 0]
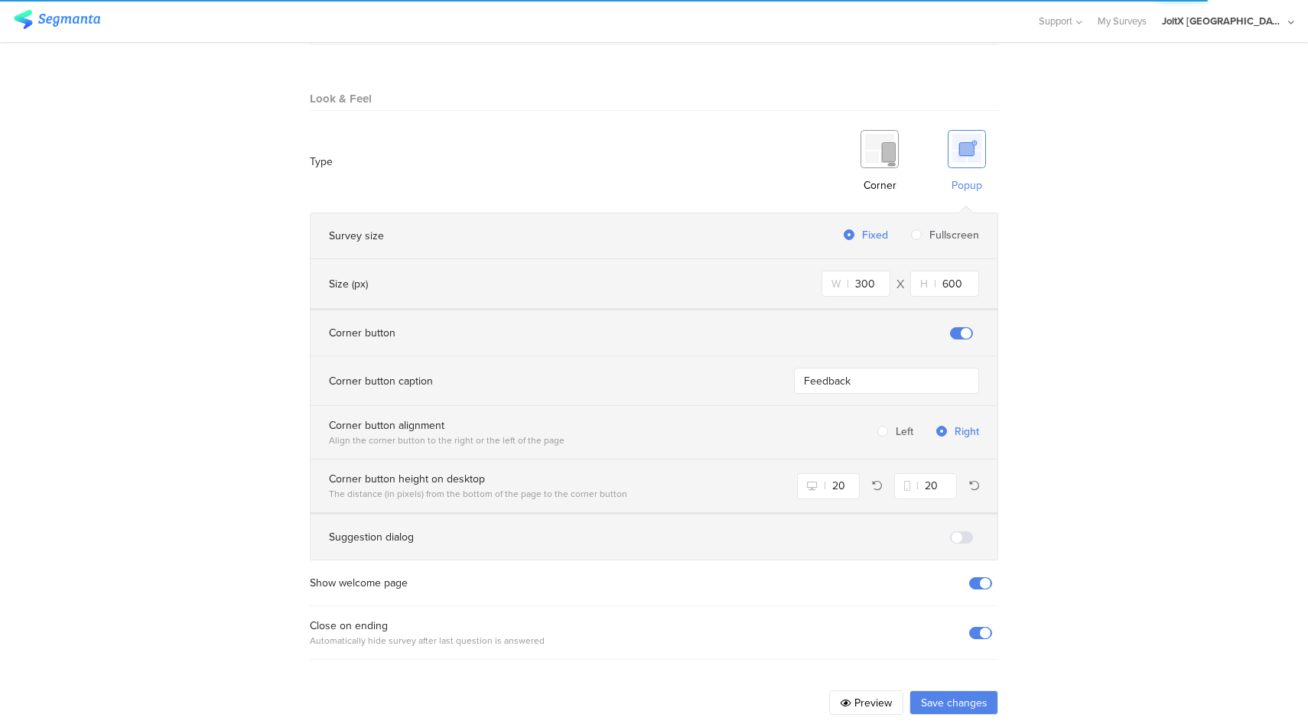
click at [877, 691] on button "Preview" at bounding box center [866, 703] width 74 height 24
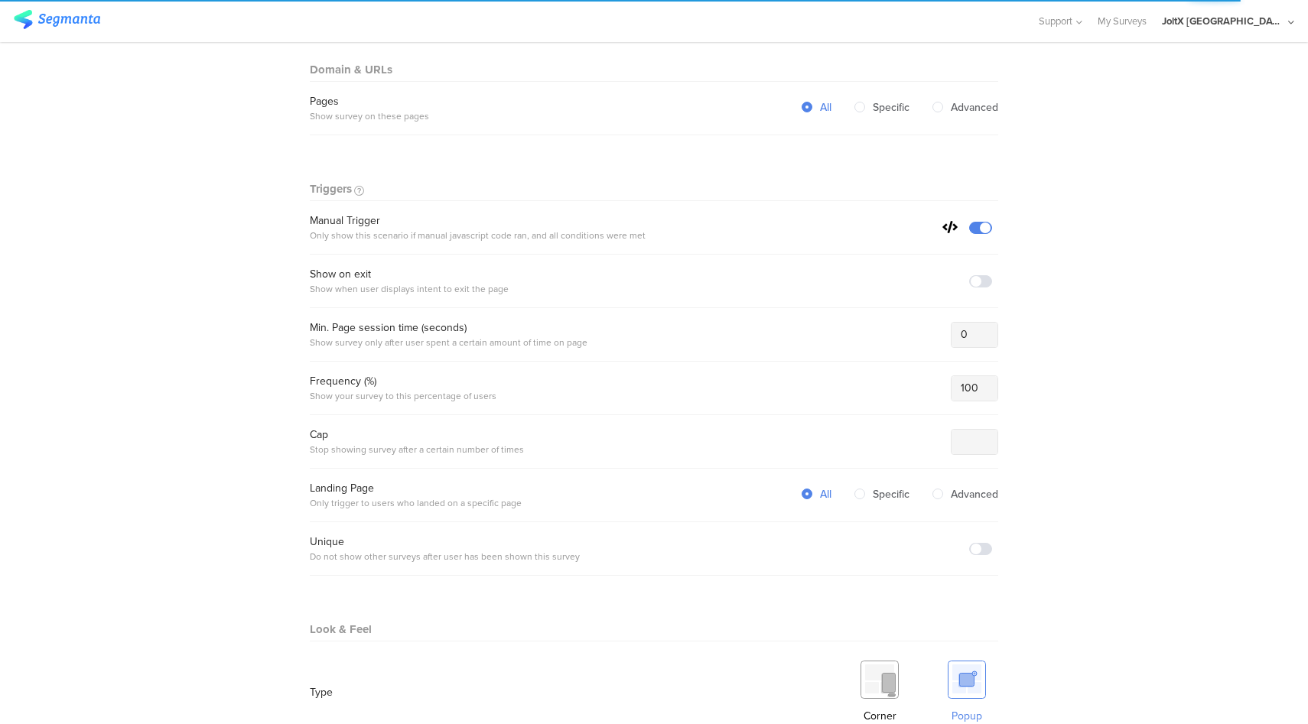
scroll to position [247, 0]
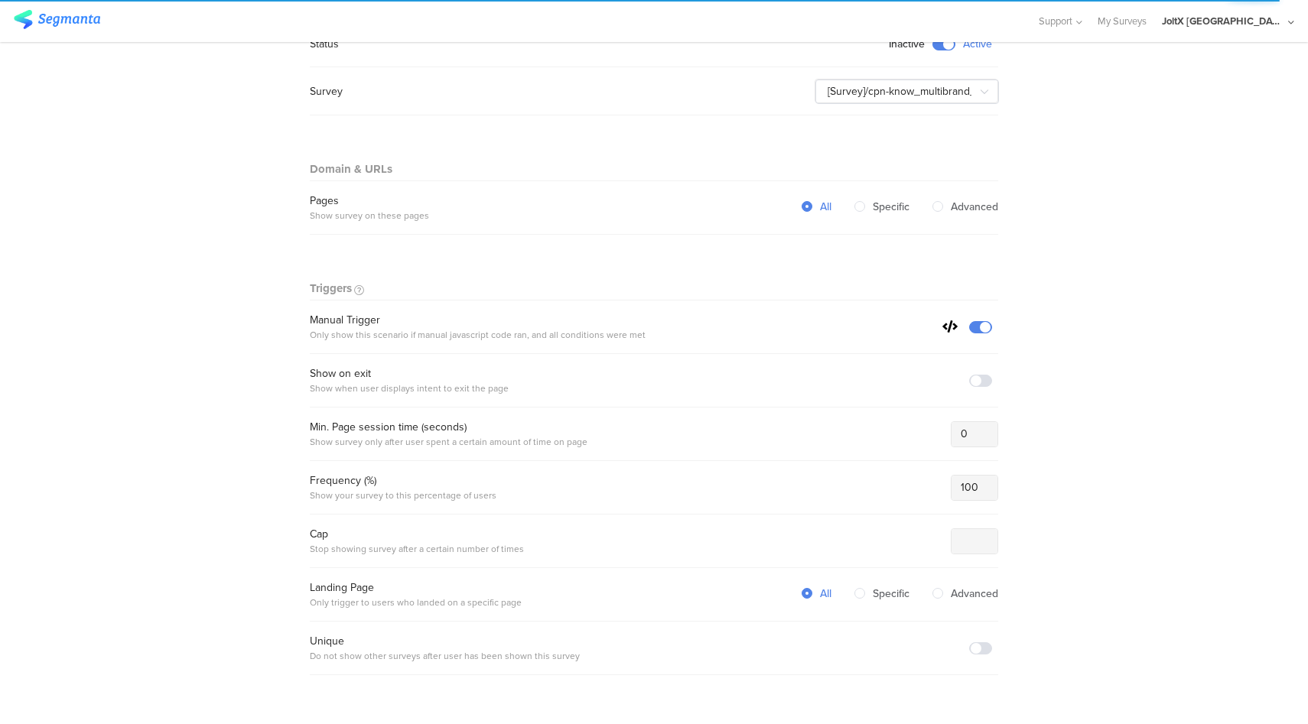
click at [952, 324] on icon at bounding box center [949, 327] width 15 height 12
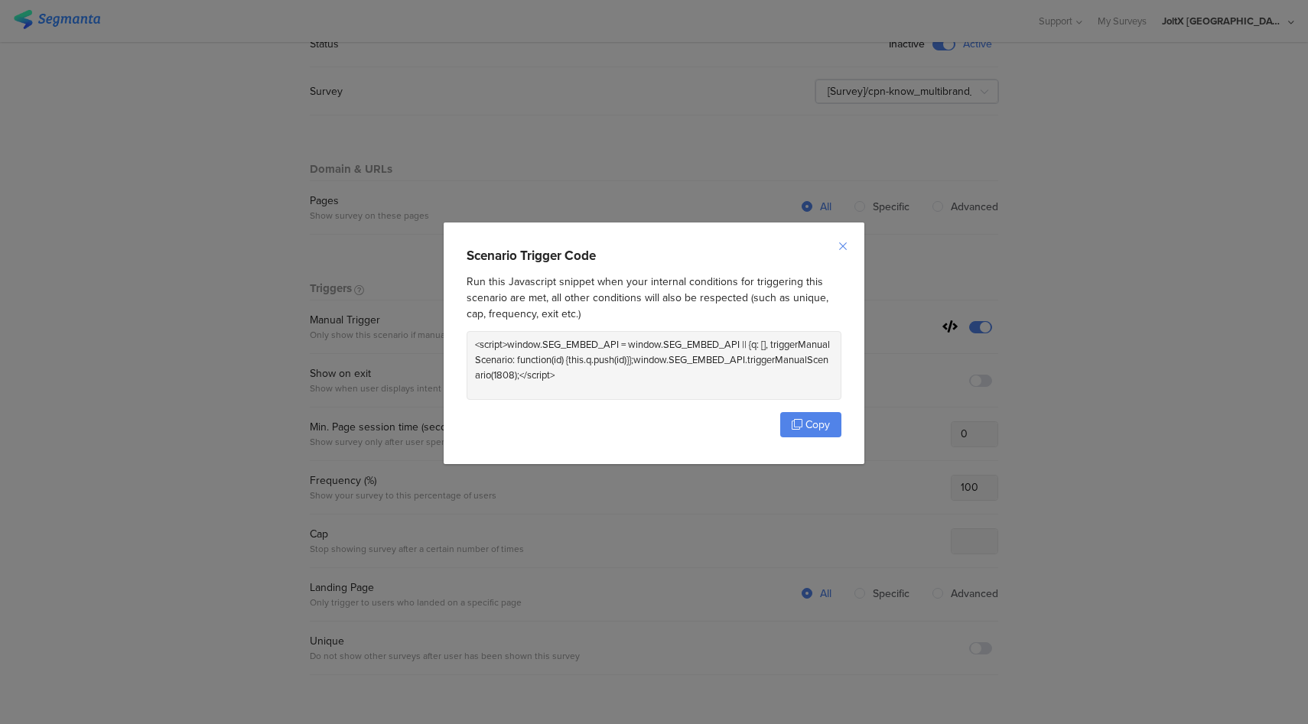
click at [846, 249] on icon "Close" at bounding box center [843, 246] width 12 height 12
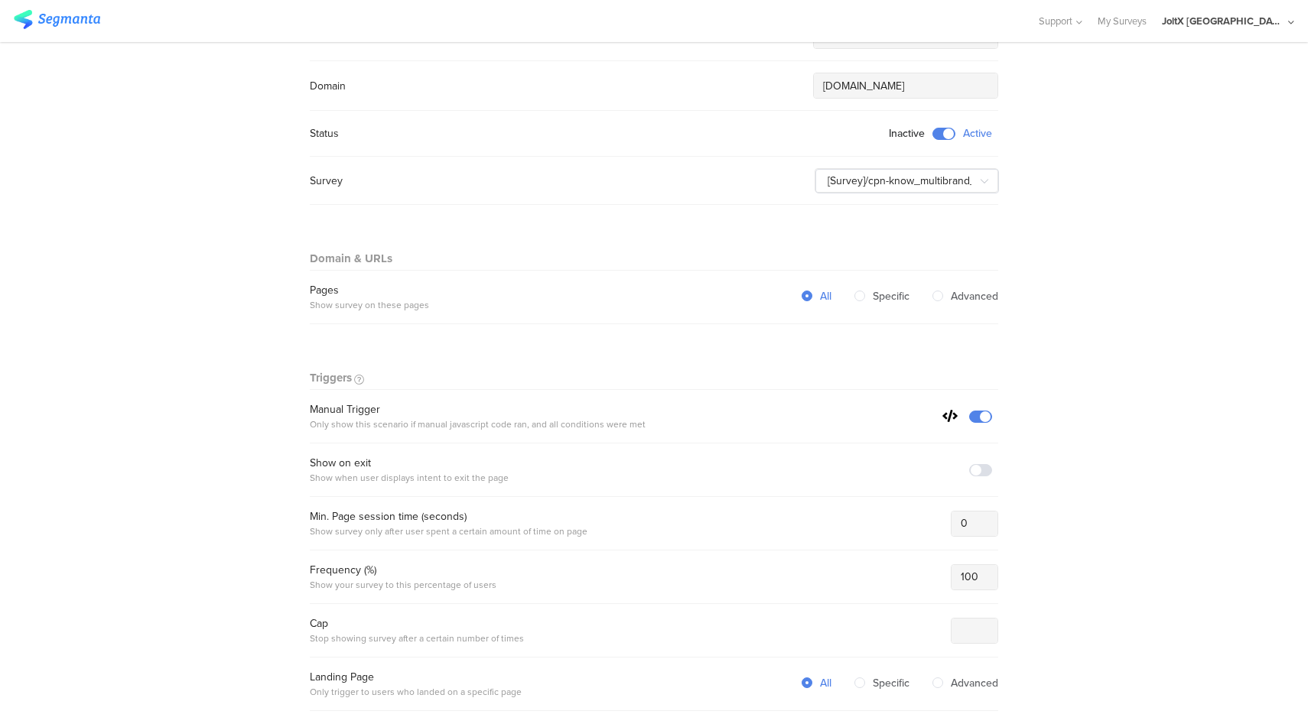
scroll to position [0, 0]
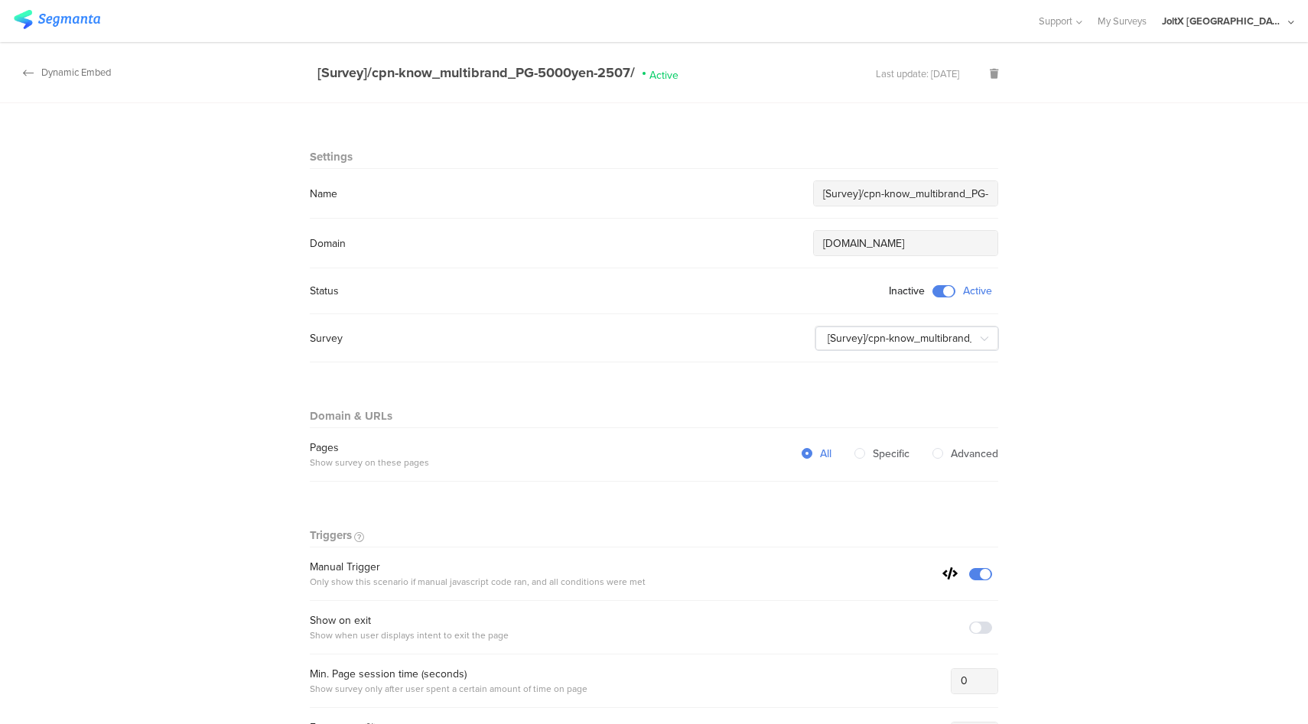
click at [67, 76] on div "Dynamic Embed" at bounding box center [55, 72] width 111 height 15
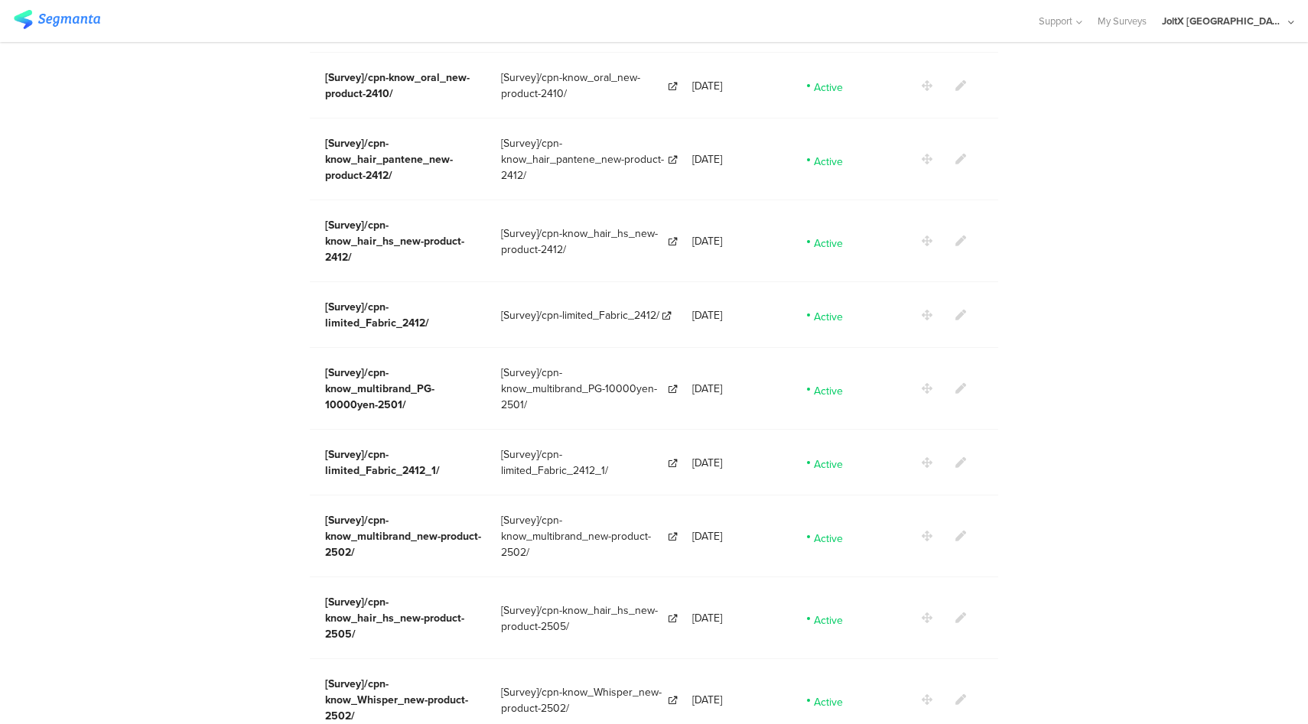
scroll to position [2681, 0]
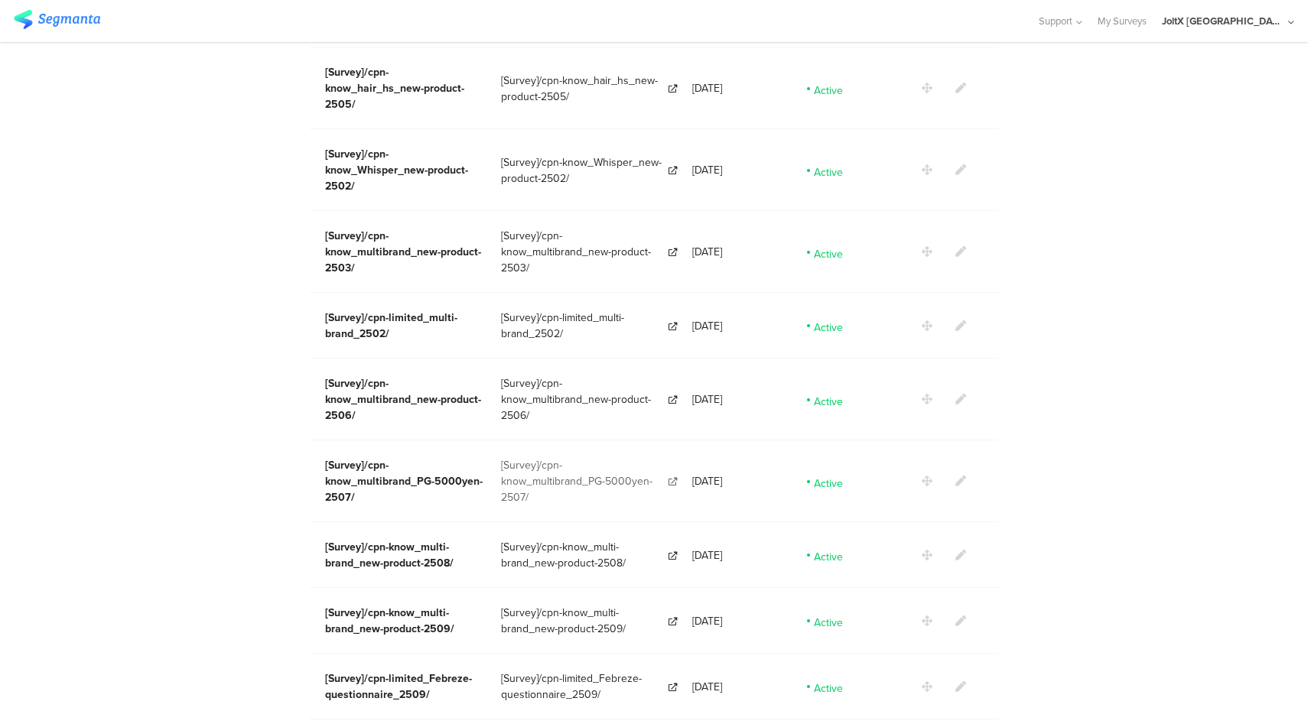
click at [515, 457] on span "[Survey]/cpn-know_multibrand_PG-5000yen-2507/" at bounding box center [583, 481] width 164 height 48
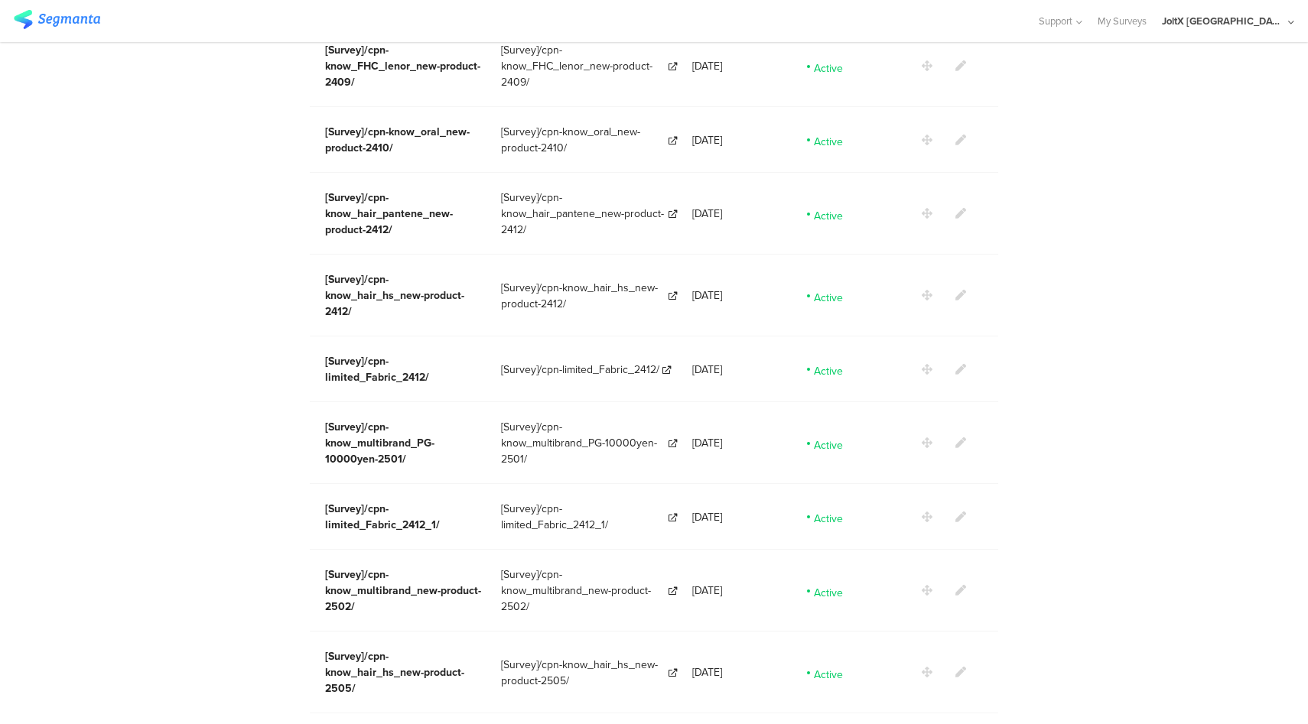
scroll to position [2475, 0]
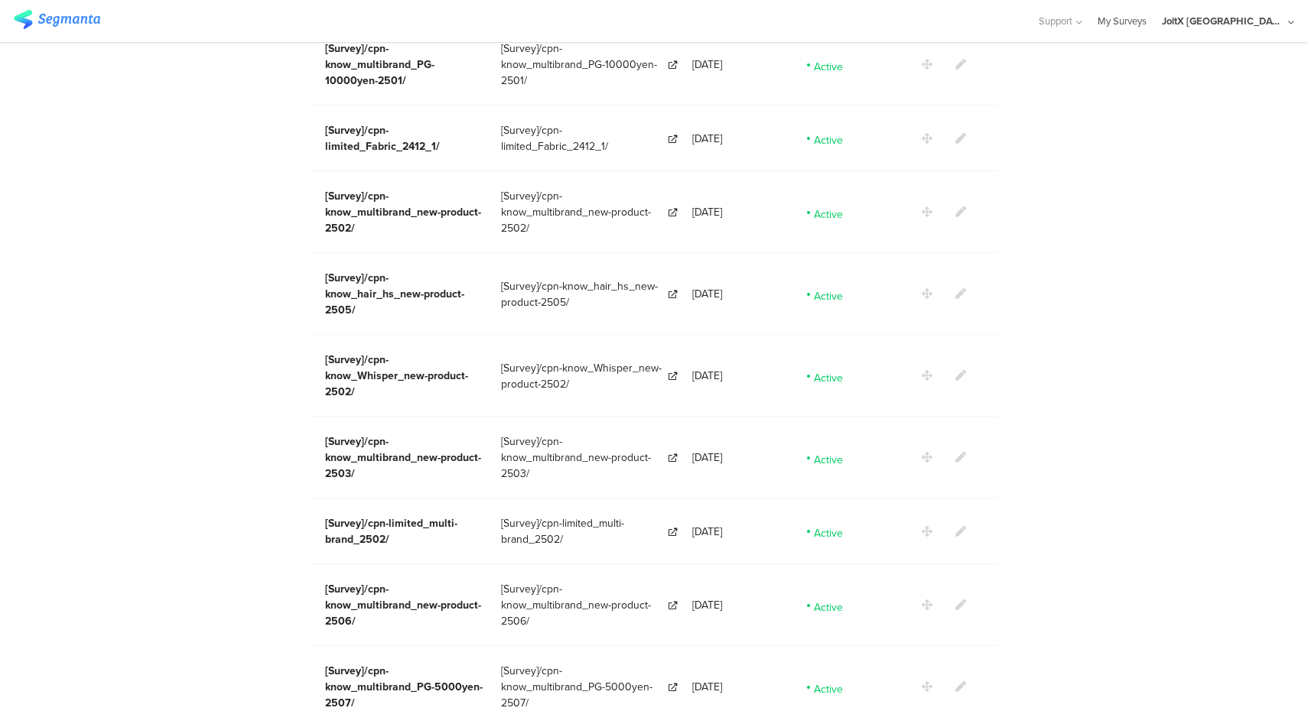
click at [1147, 15] on link "My Surveys" at bounding box center [1122, 21] width 49 height 42
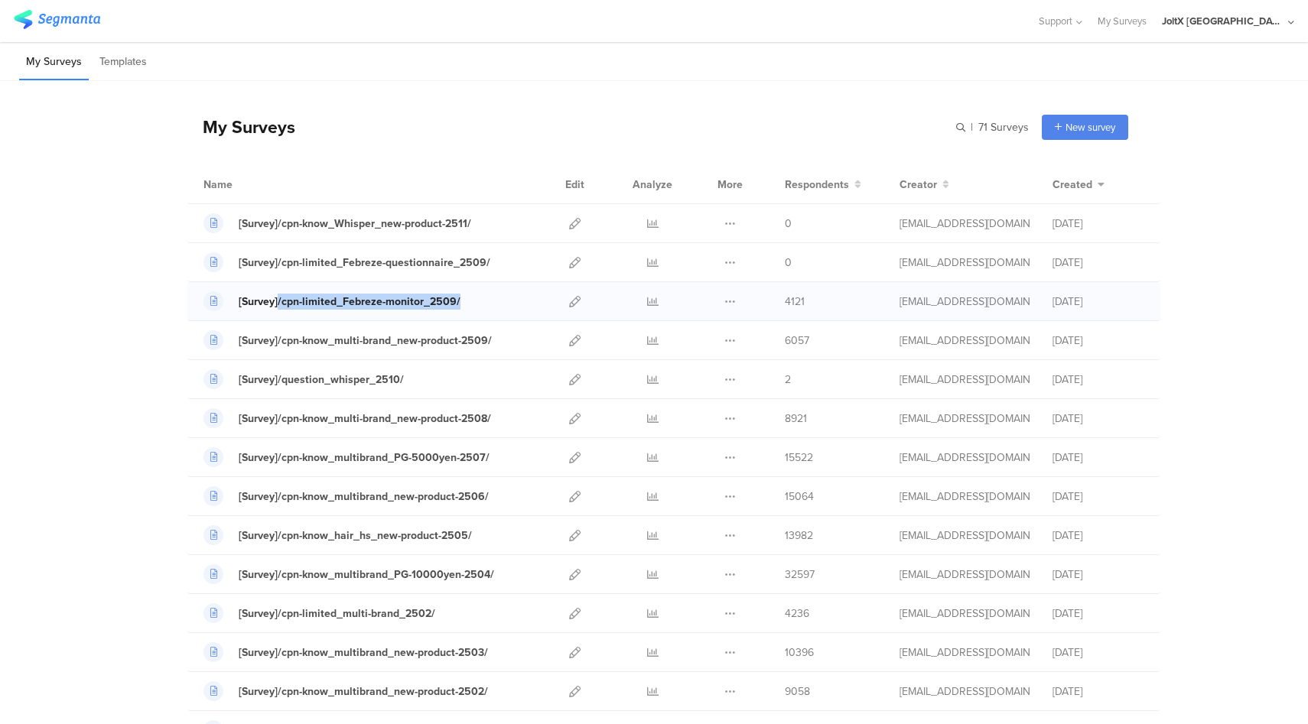
drag, startPoint x: 465, startPoint y: 304, endPoint x: 272, endPoint y: 306, distance: 192.8
click at [272, 306] on div "[Survey]/cpn-limited_Febreze-monitor_2509/" at bounding box center [369, 301] width 332 height 20
copy div "/cpn-limited_Febreze-monitor_2509/"
click at [1242, 22] on div "JoltX [GEOGRAPHIC_DATA]" at bounding box center [1223, 21] width 122 height 15
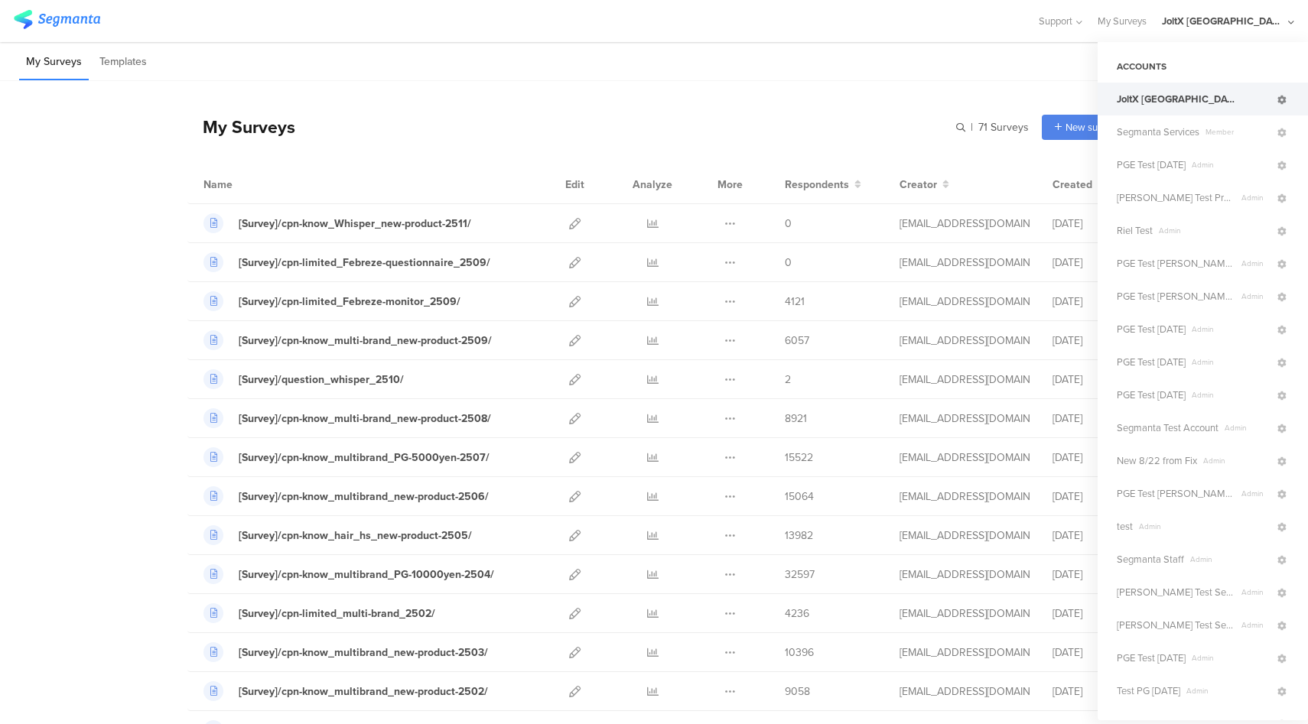
click at [1277, 99] on icon at bounding box center [1281, 100] width 9 height 9
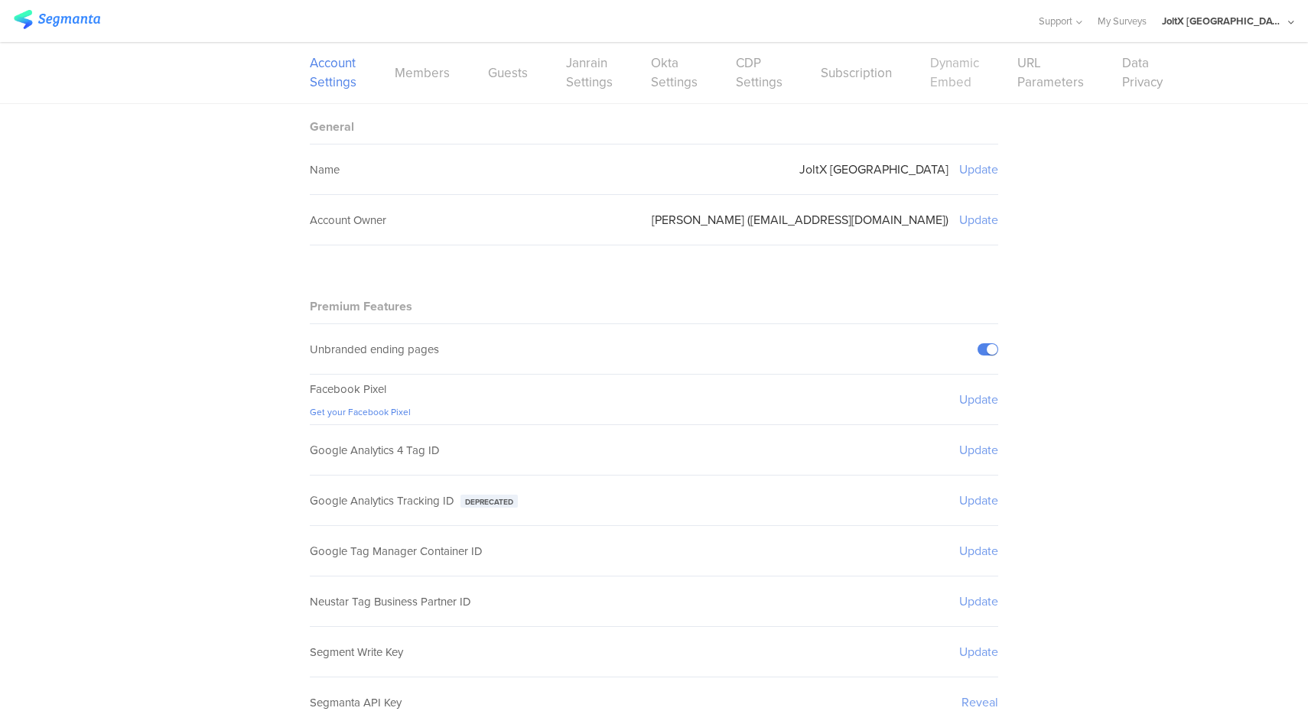
click at [954, 76] on link "Dynamic Embed" at bounding box center [954, 73] width 49 height 38
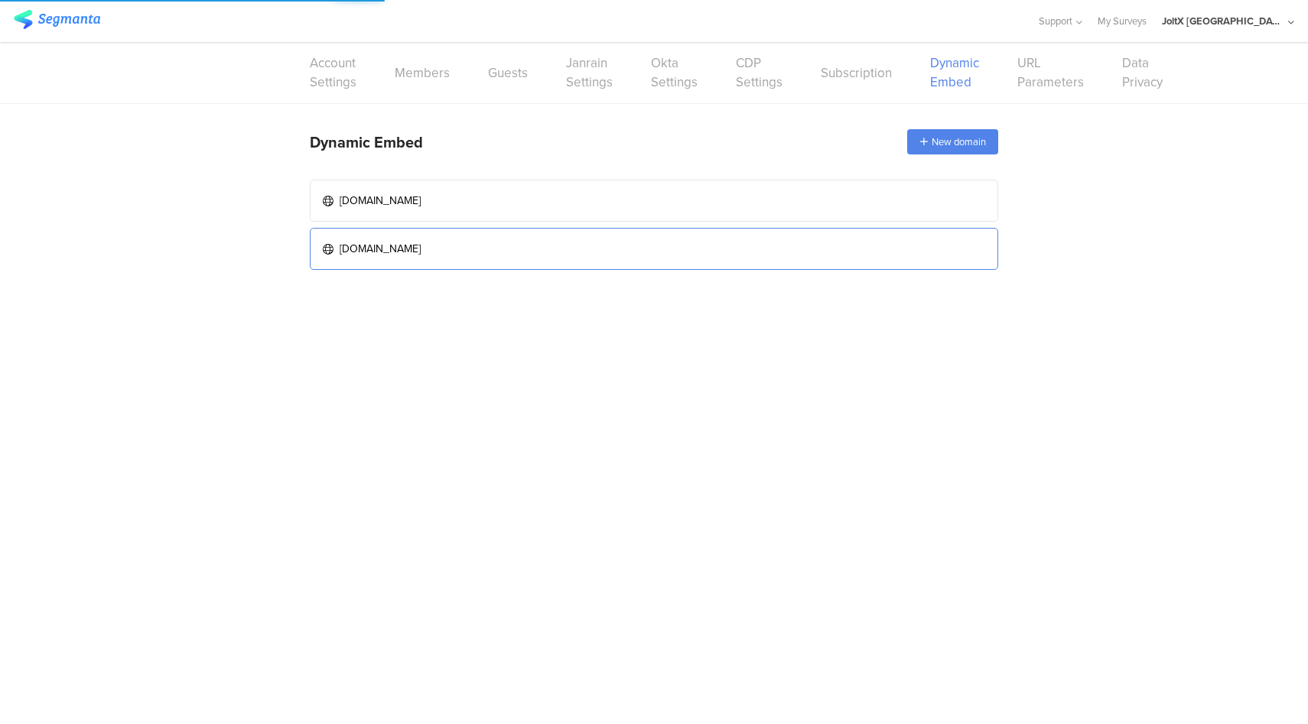
click at [568, 255] on link "www.myrepi.com" at bounding box center [654, 249] width 688 height 42
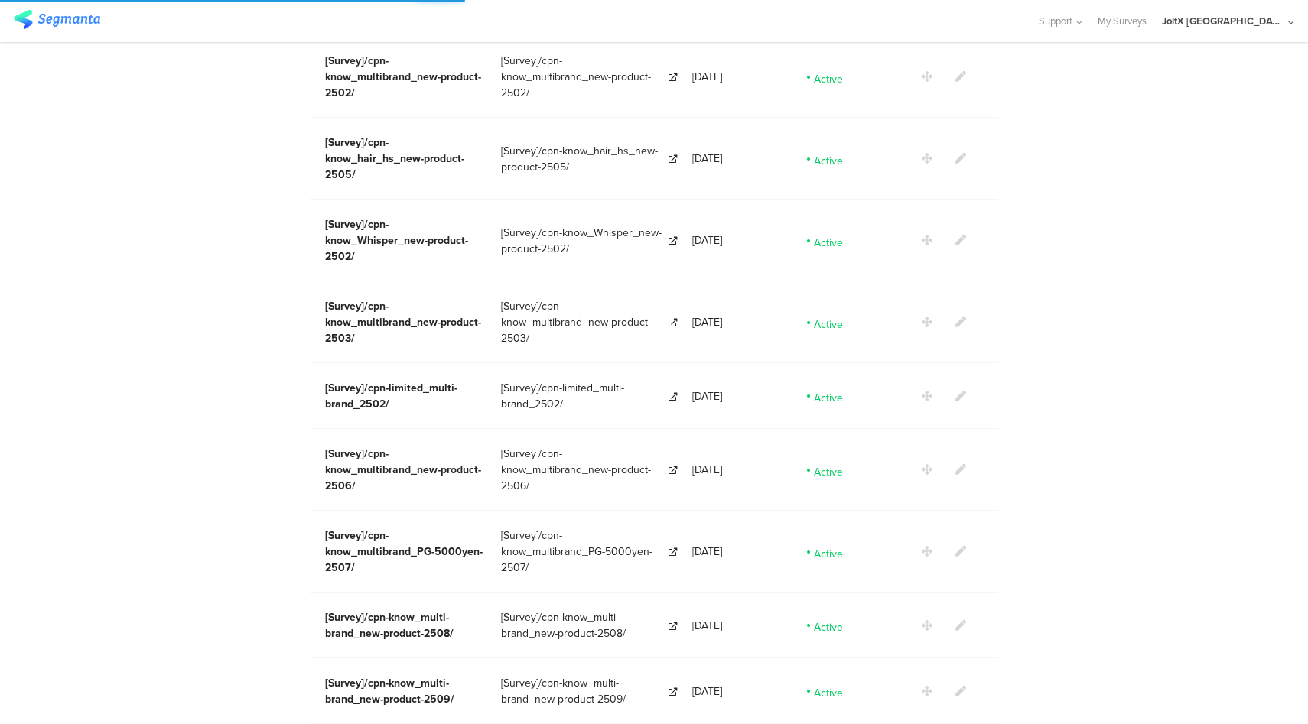
scroll to position [2681, 0]
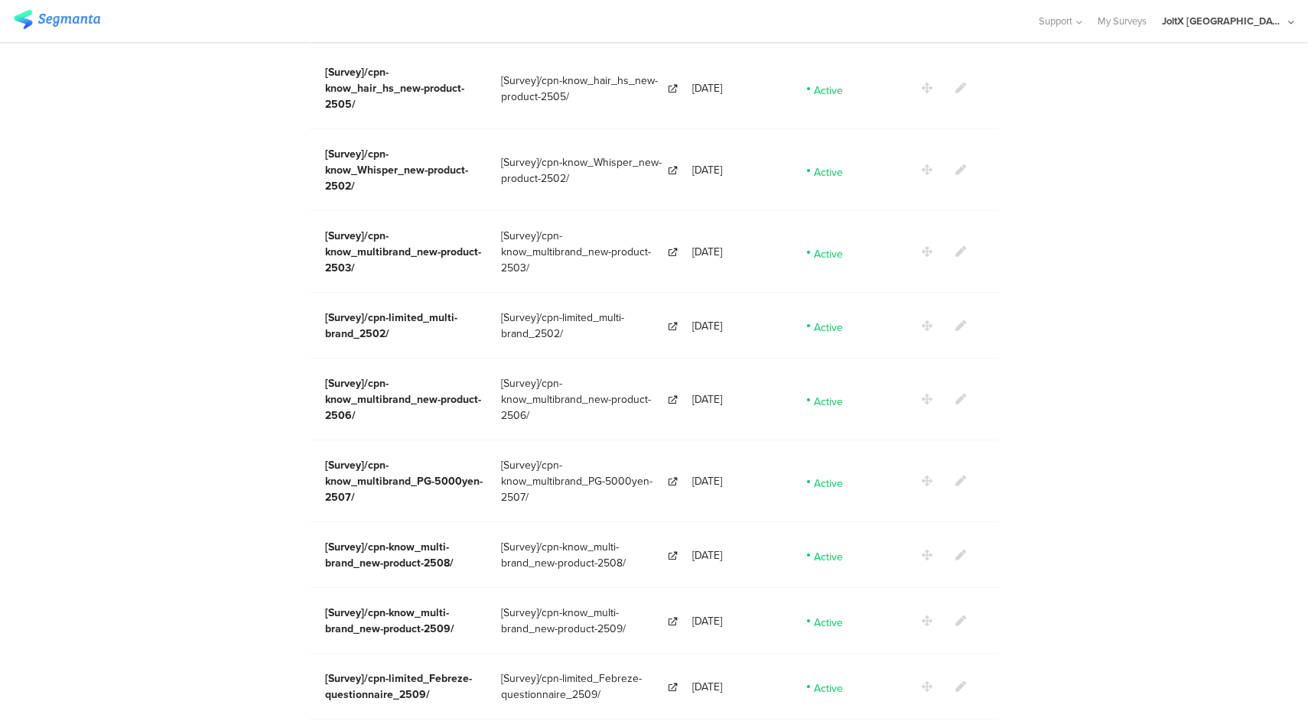
click at [955, 550] on icon at bounding box center [960, 555] width 11 height 11
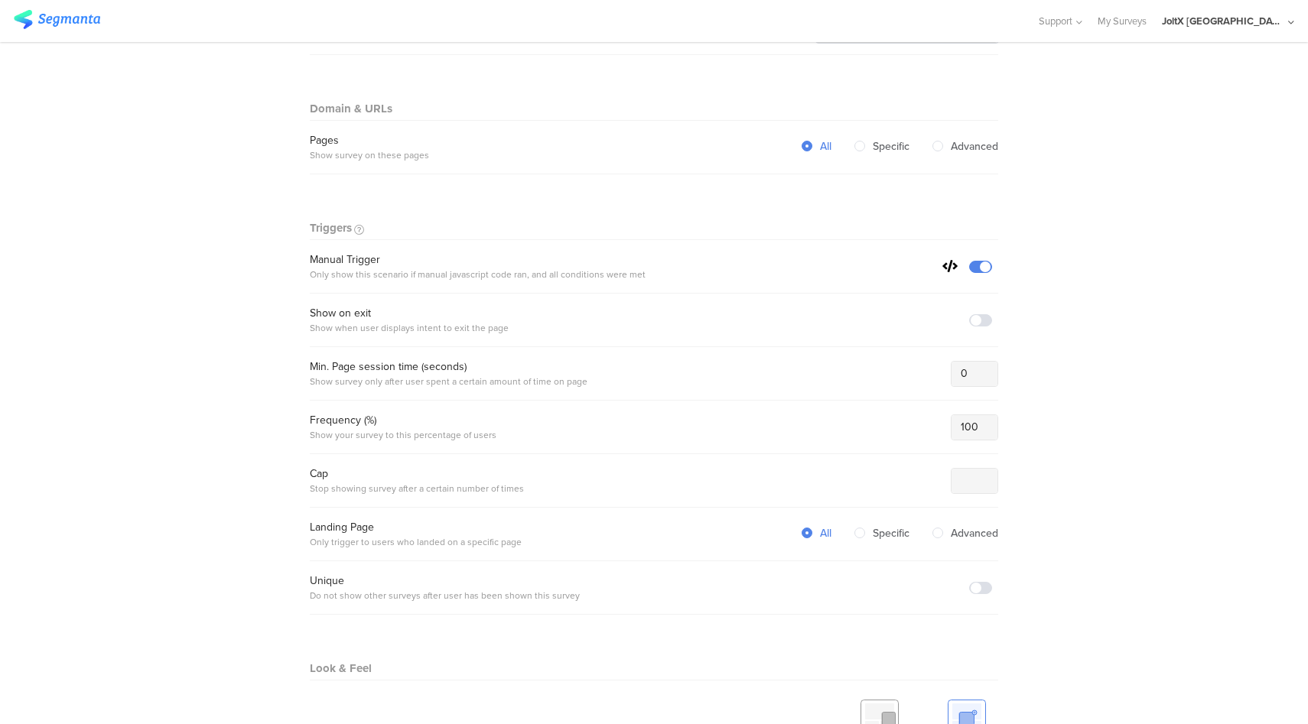
scroll to position [877, 0]
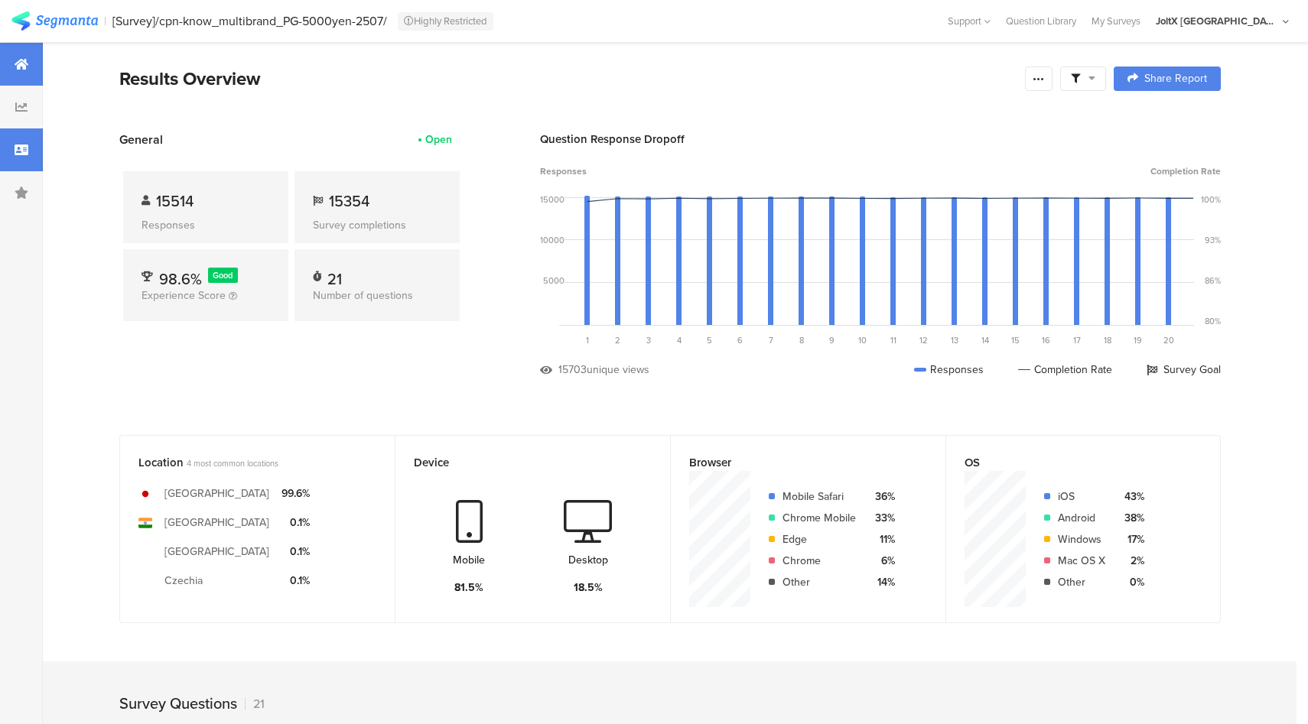
click at [26, 151] on icon at bounding box center [22, 150] width 14 height 12
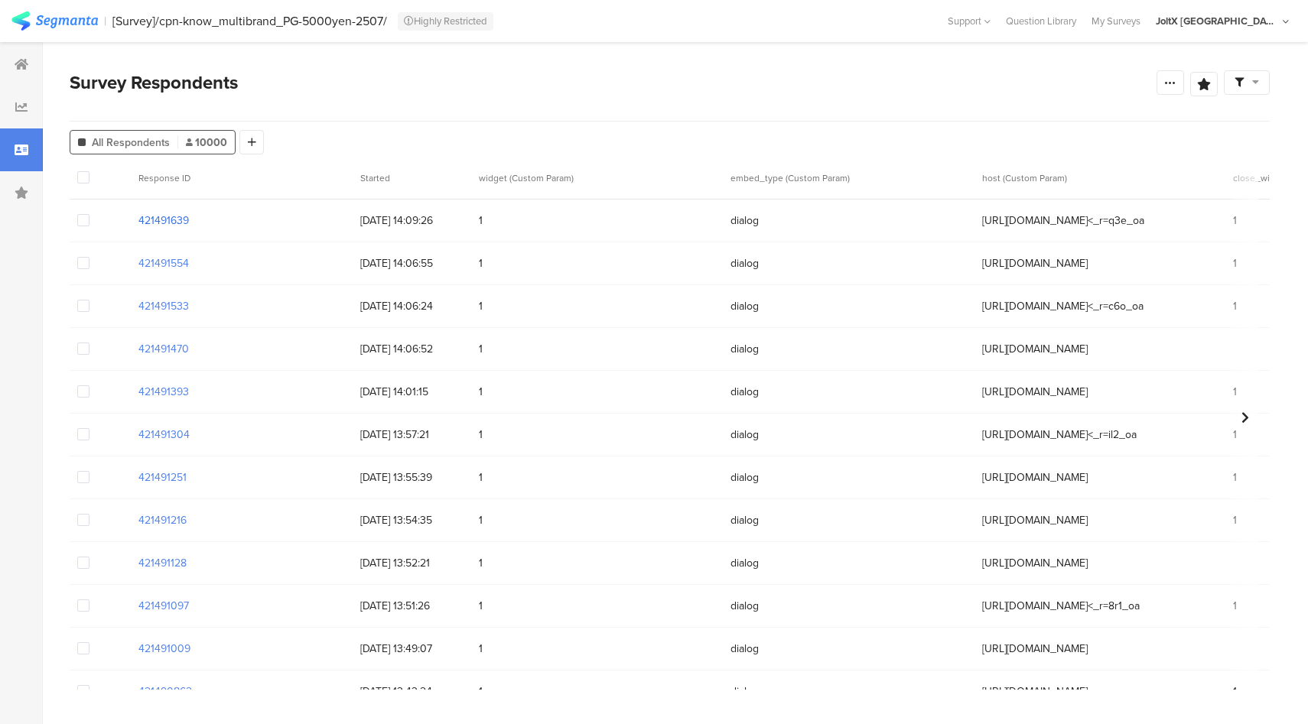
click at [164, 221] on section "421491639" at bounding box center [163, 221] width 50 height 16
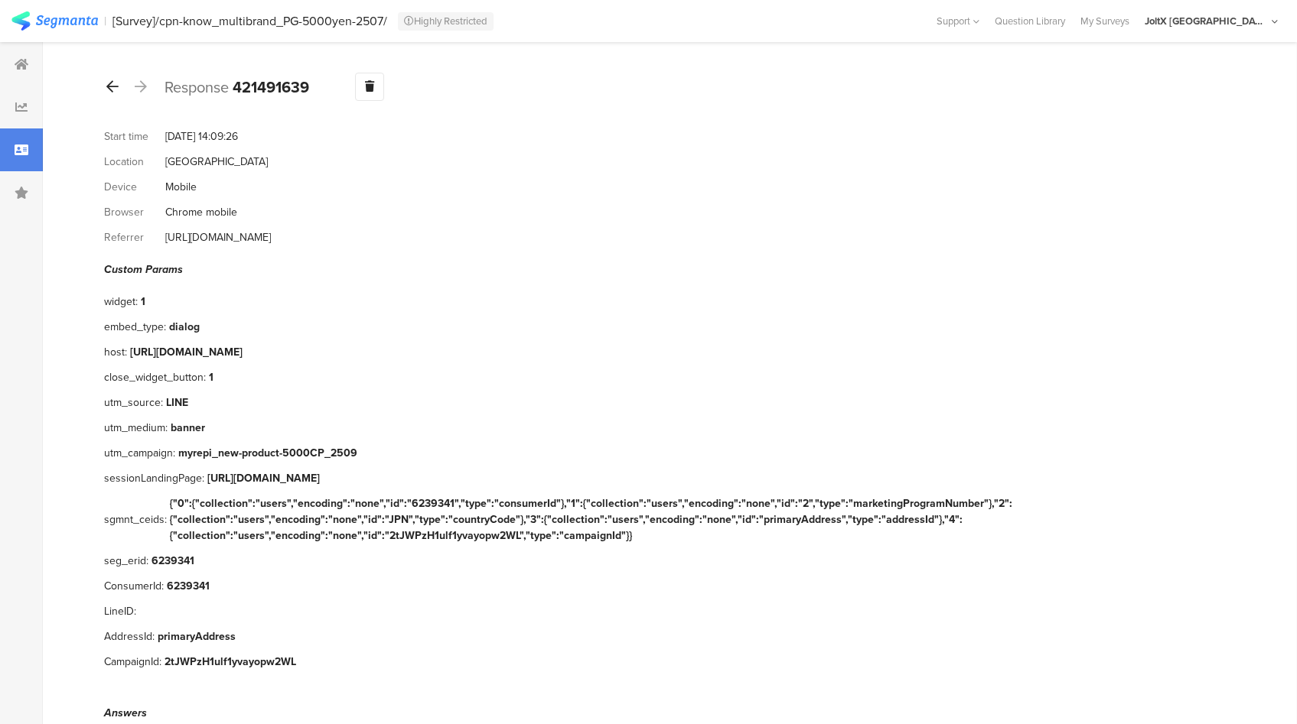
click at [112, 90] on icon at bounding box center [112, 87] width 12 height 14
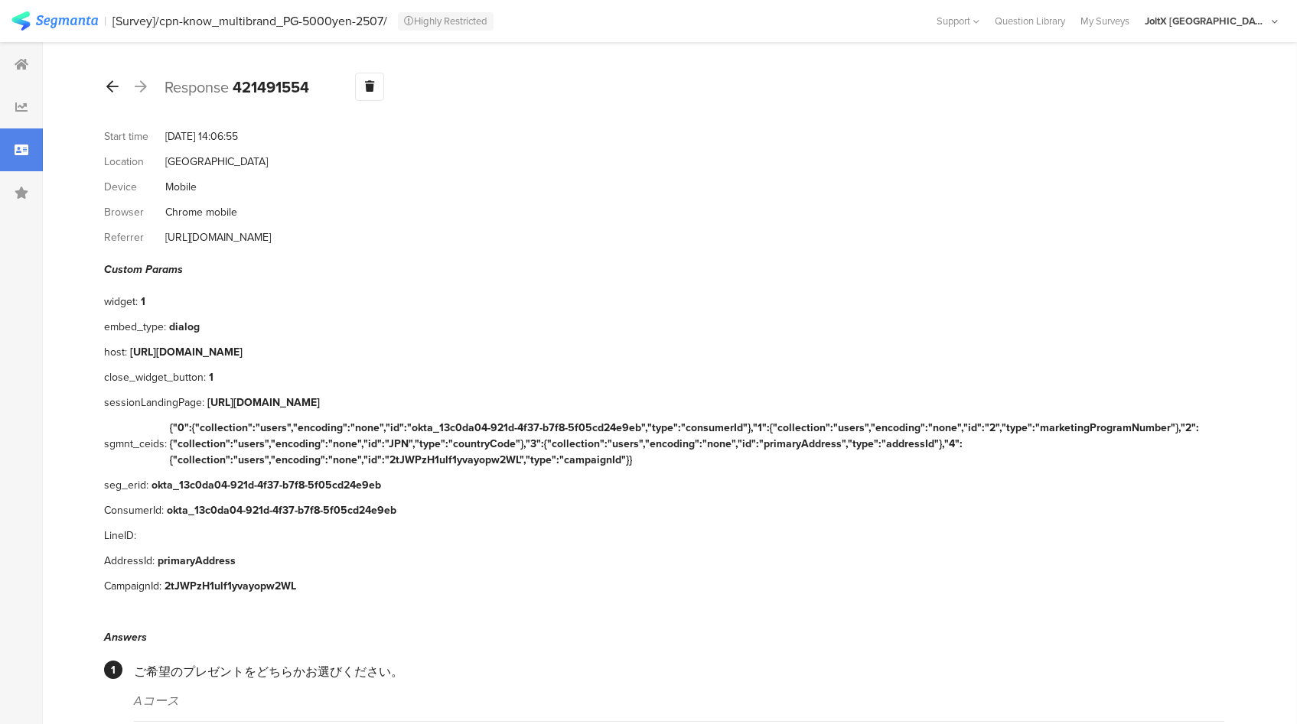
click at [112, 89] on icon at bounding box center [112, 87] width 12 height 14
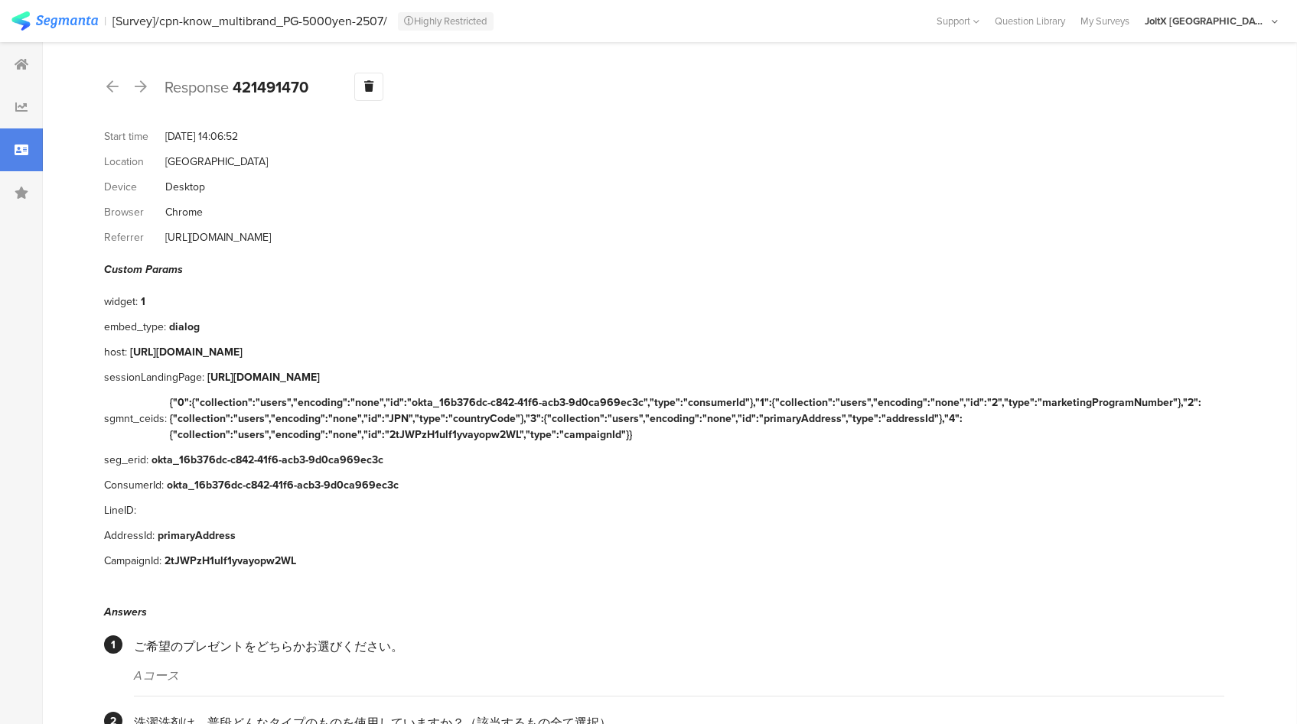
click at [15, 154] on icon at bounding box center [22, 150] width 14 height 12
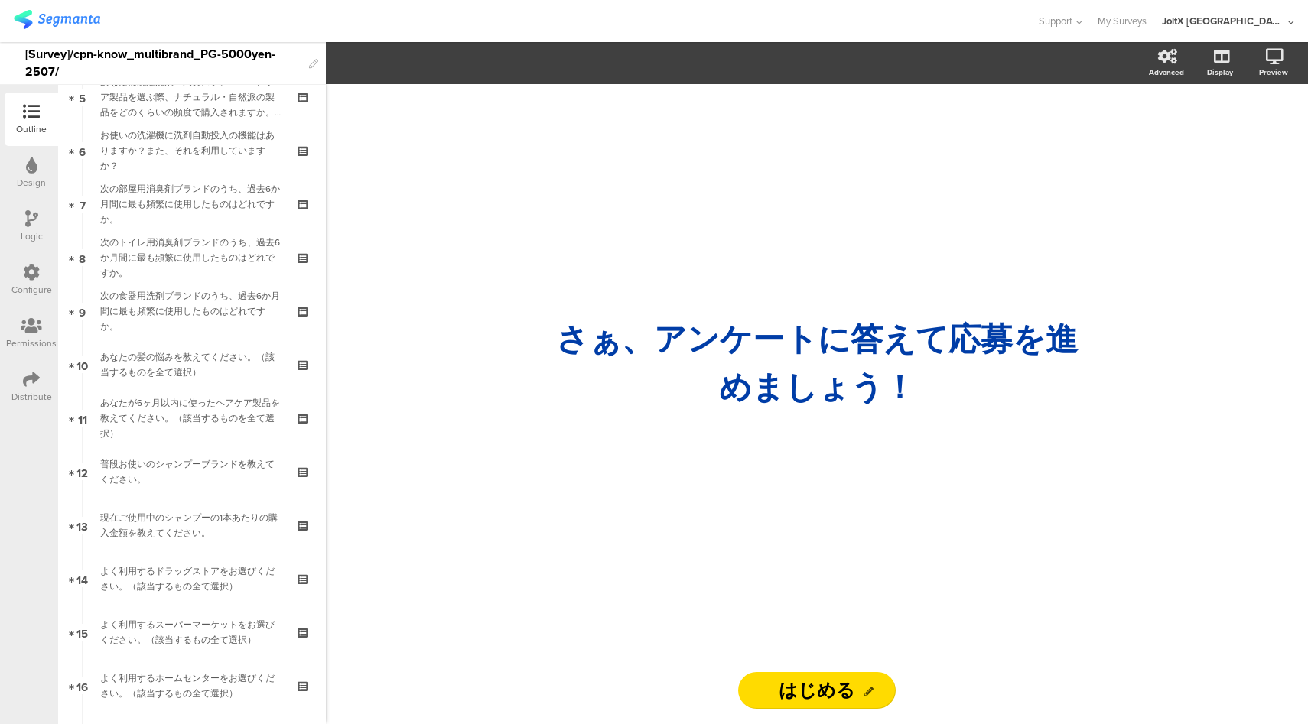
scroll to position [688, 0]
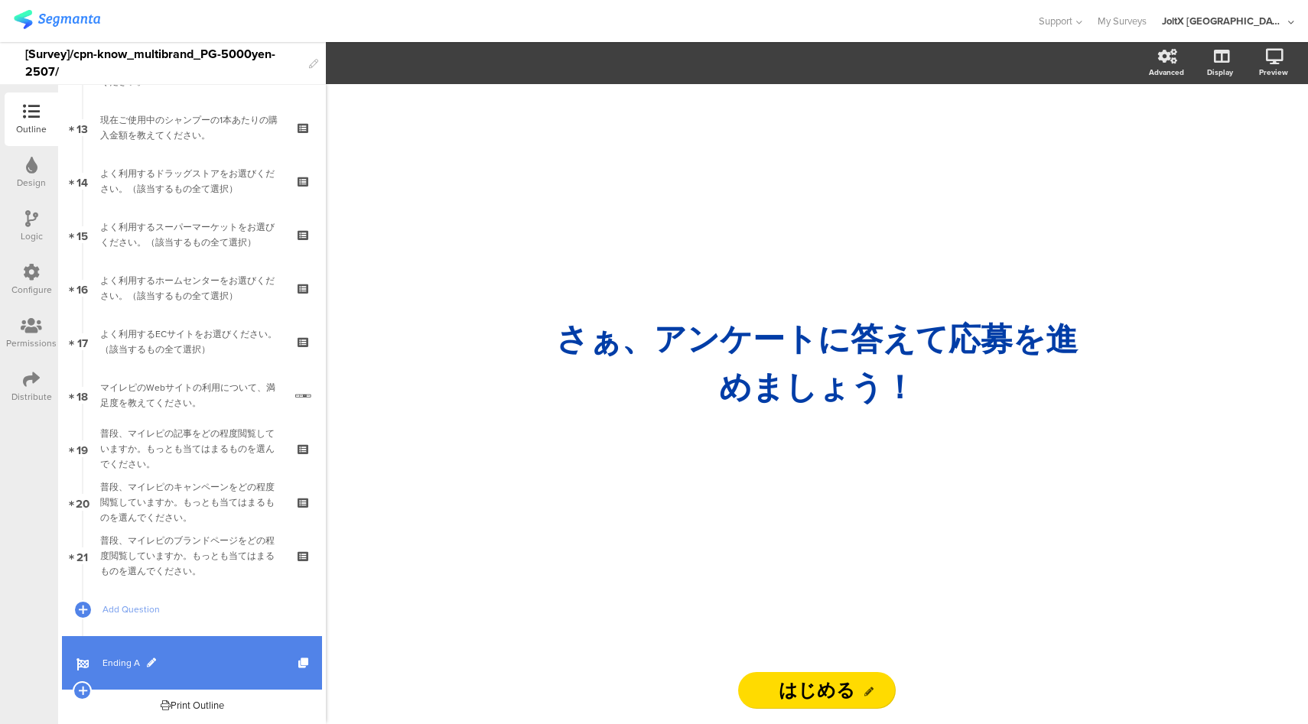
click at [222, 646] on link "Ending A" at bounding box center [192, 663] width 260 height 54
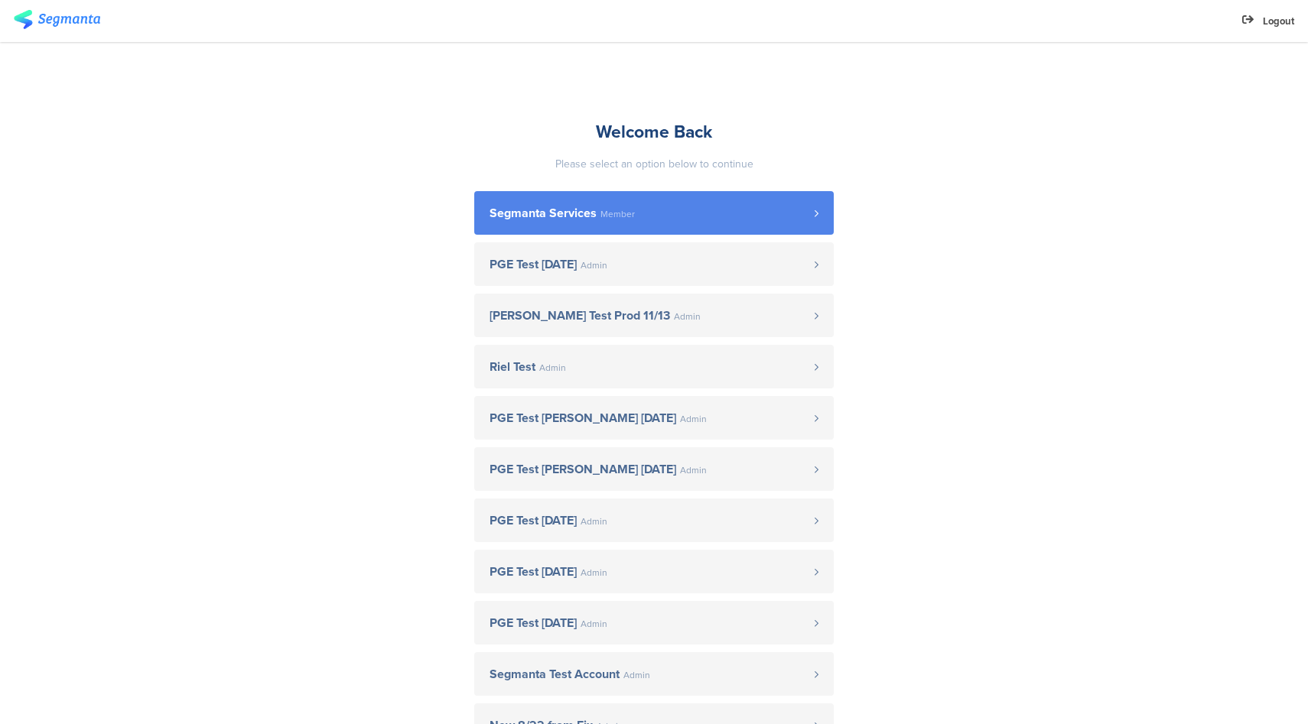
click at [552, 208] on span "Segmanta Services" at bounding box center [543, 213] width 107 height 12
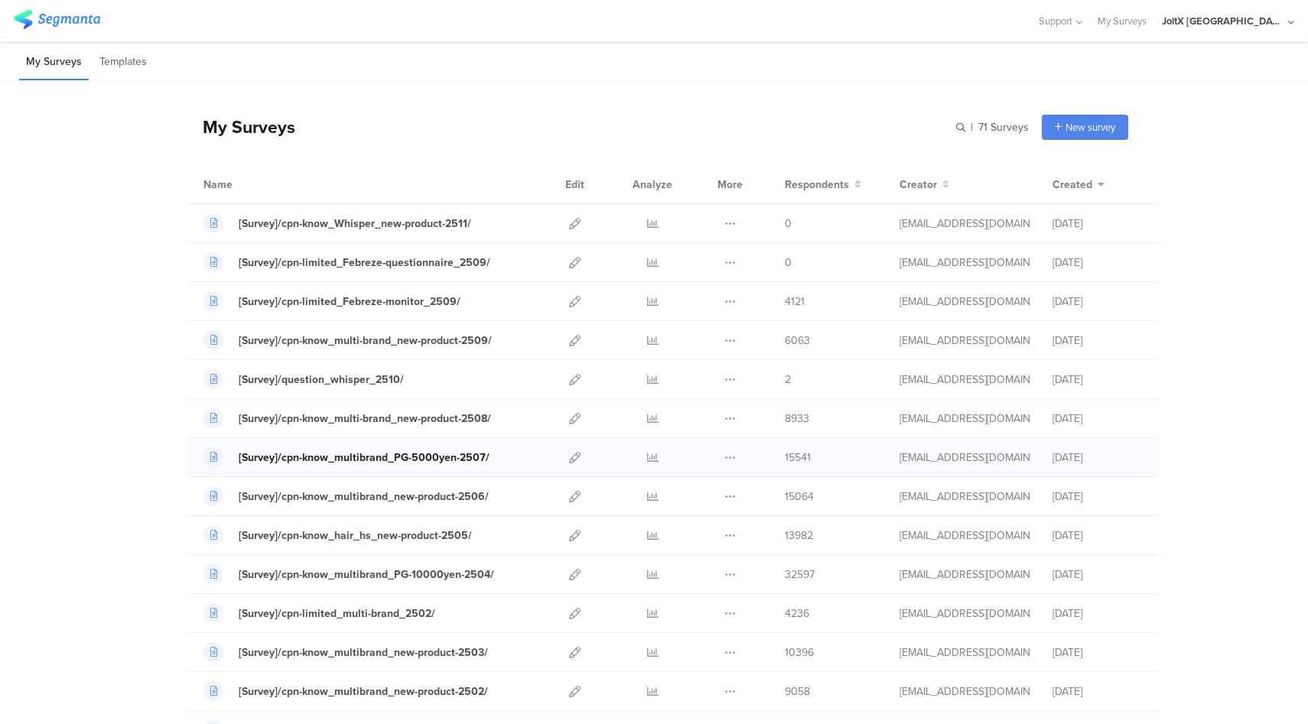
click at [426, 459] on div "[Survey]/cpn-know_multibrand_PG-5000yen-2507/" at bounding box center [364, 458] width 251 height 16
click at [731, 458] on div "Duplicate Export [GEOGRAPHIC_DATA]" at bounding box center [730, 457] width 33 height 38
click at [724, 458] on icon at bounding box center [729, 457] width 11 height 11
click at [697, 496] on button "Duplicate" at bounding box center [700, 497] width 84 height 28
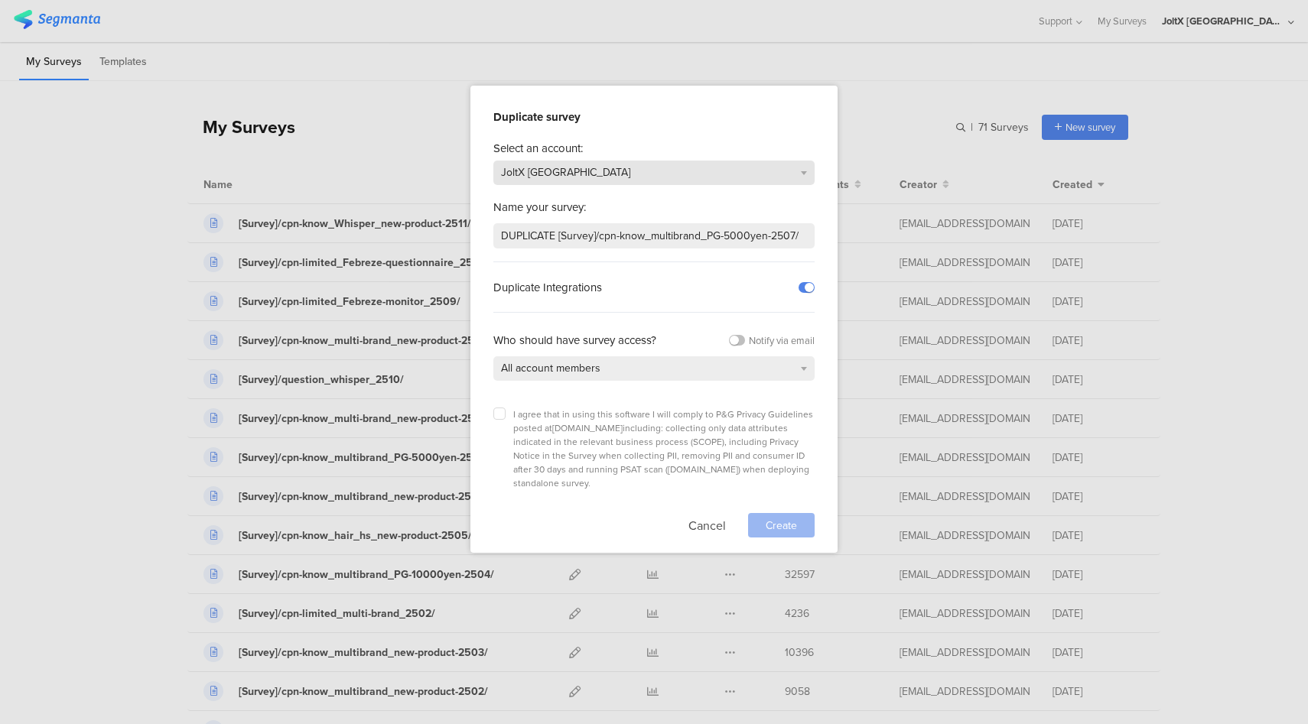
click at [628, 168] on div "JoltX [GEOGRAPHIC_DATA]" at bounding box center [653, 173] width 321 height 24
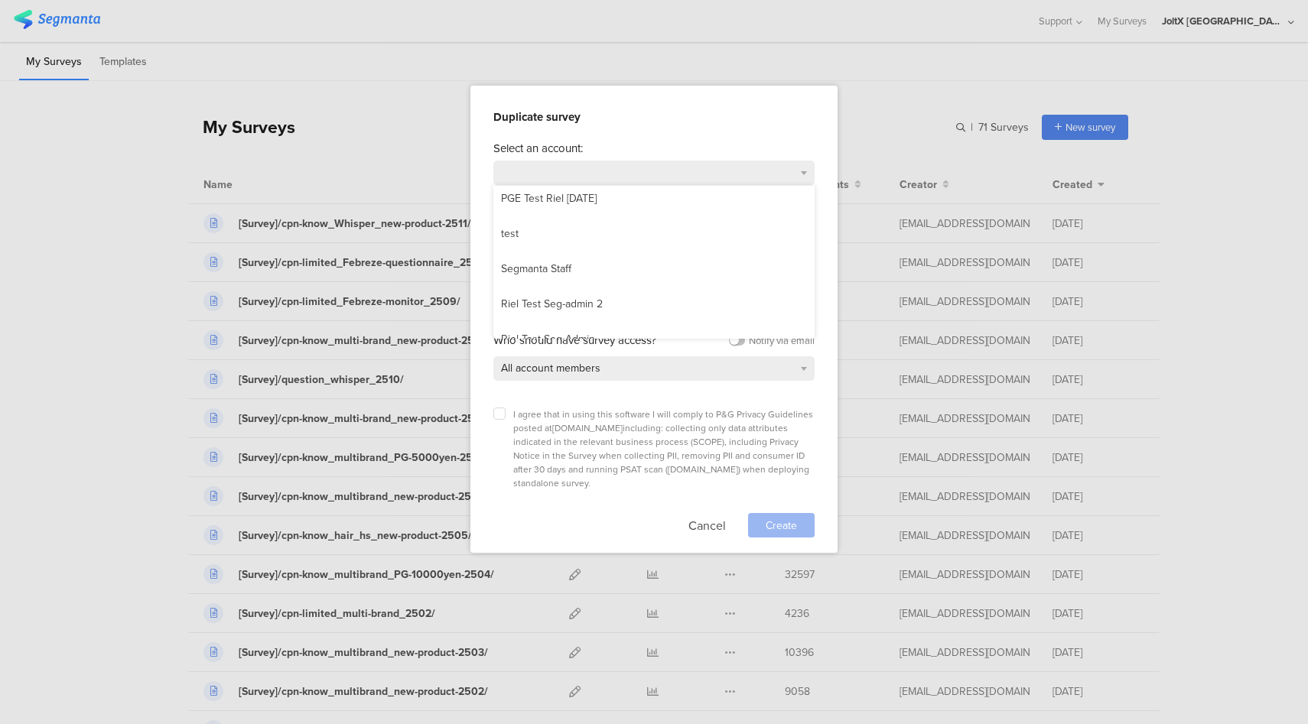
scroll to position [437, 0]
click at [565, 265] on div "Segmanta Staff" at bounding box center [536, 259] width 86 height 23
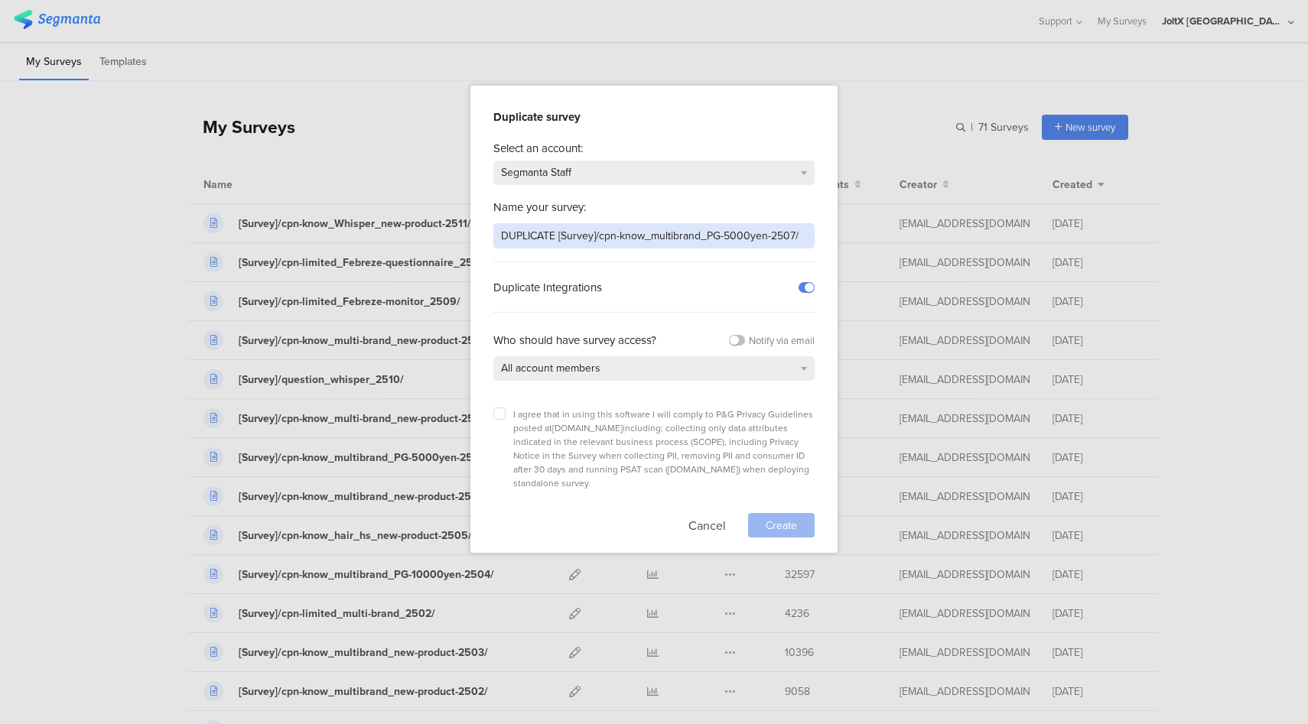
click at [503, 240] on input "DUPLICATE [Survey]/cpn-know_multibrand_PG-5000yen-2507/" at bounding box center [653, 235] width 321 height 25
type input "TEST JAPAN DUPLICATE [Survey]/cpn-know_multibrand_PG-5000yen-2507/"
click at [807, 285] on label at bounding box center [807, 287] width 16 height 11
click at [0, 0] on input "checkbox" at bounding box center [0, 0] width 0 height 0
click at [501, 413] on icon at bounding box center [499, 414] width 6 height 6
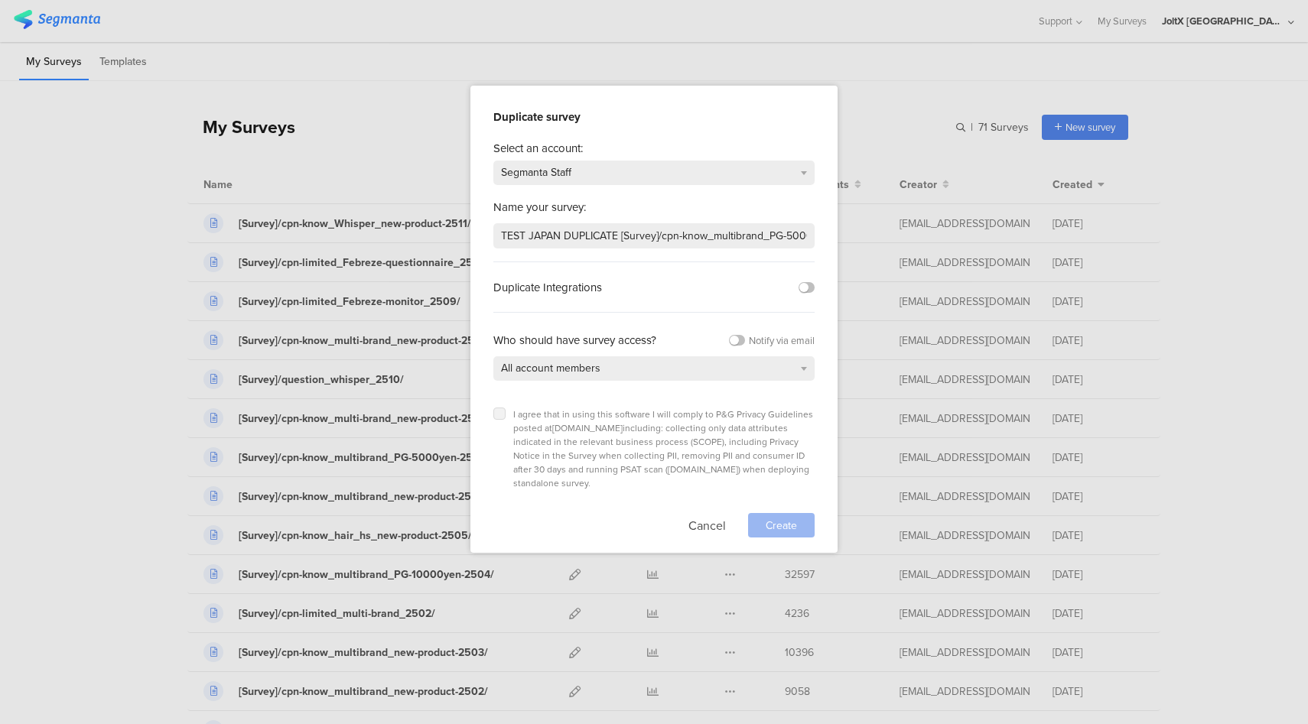
click at [0, 0] on input "checkbox" at bounding box center [0, 0] width 0 height 0
click at [775, 518] on span "Create" at bounding box center [781, 526] width 31 height 16
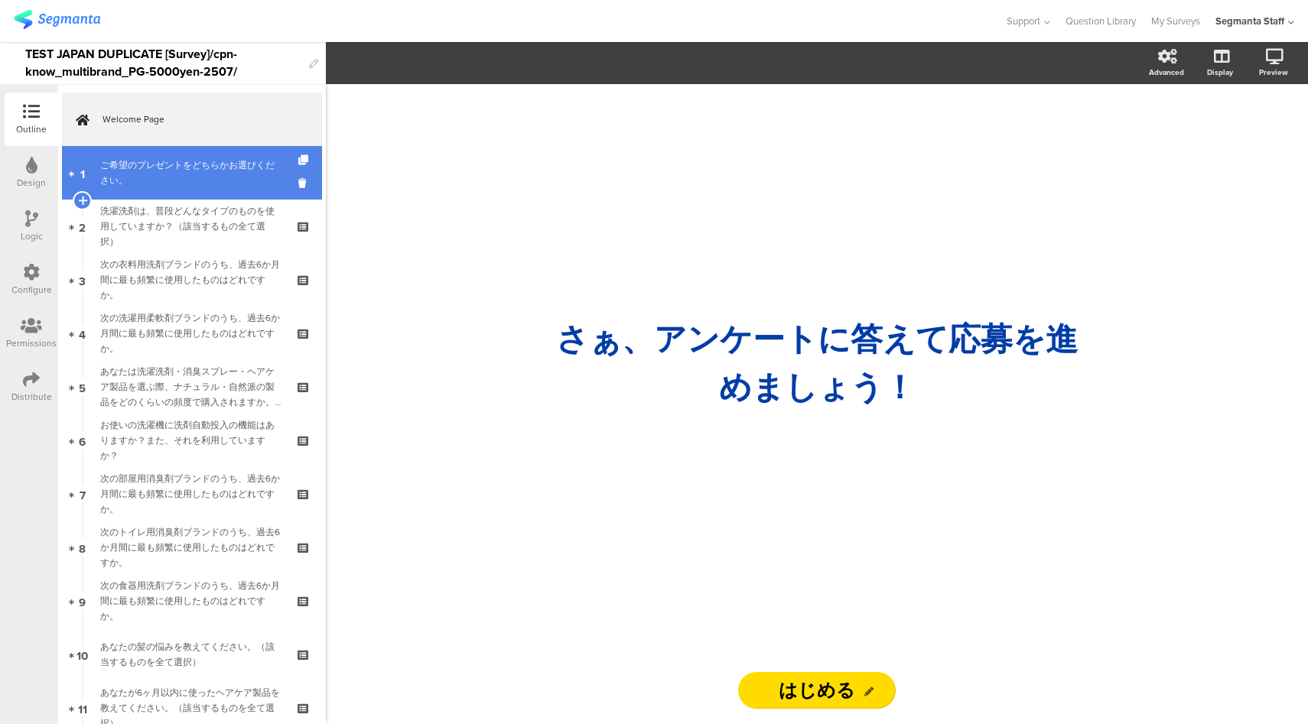
click at [207, 177] on div "ご希望のプレゼントをどちらかお選びください。" at bounding box center [191, 173] width 183 height 31
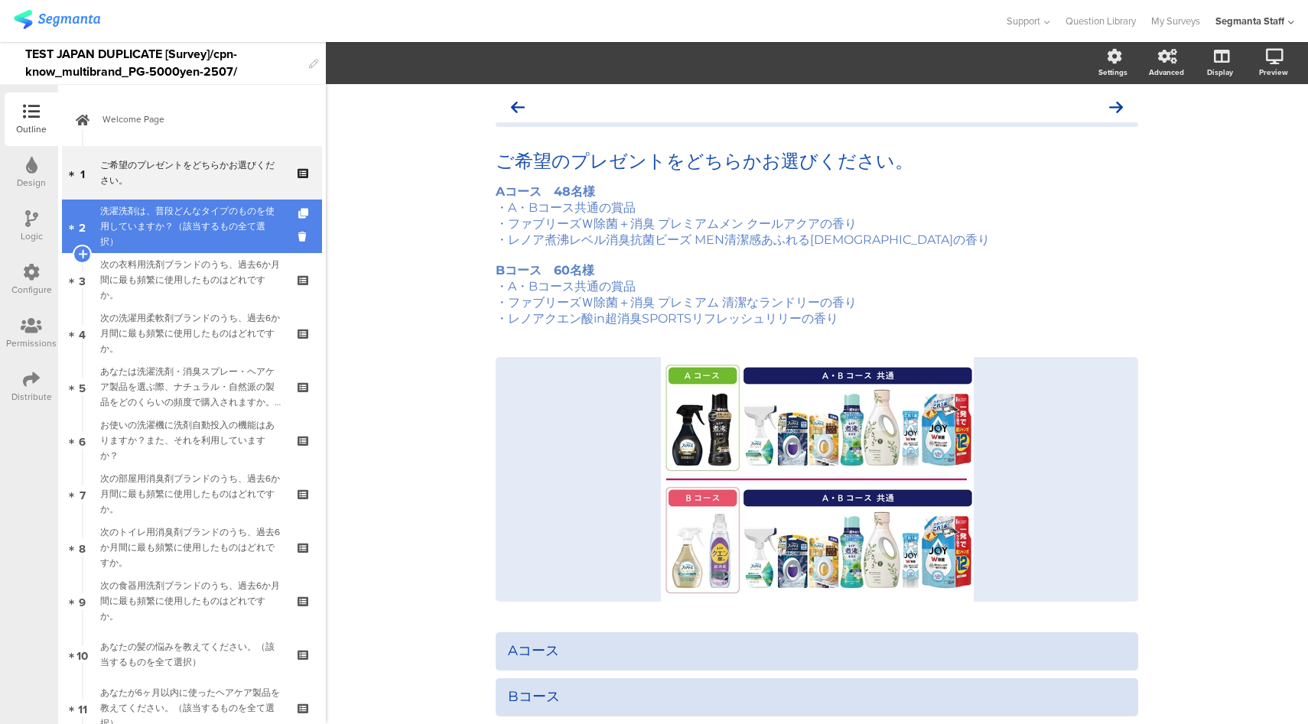
click at [189, 229] on div "洗濯洗剤は、普段どんなタイプのものを使用していますか？（該当するもの全て選択）" at bounding box center [191, 226] width 183 height 46
